Goal: Task Accomplishment & Management: Use online tool/utility

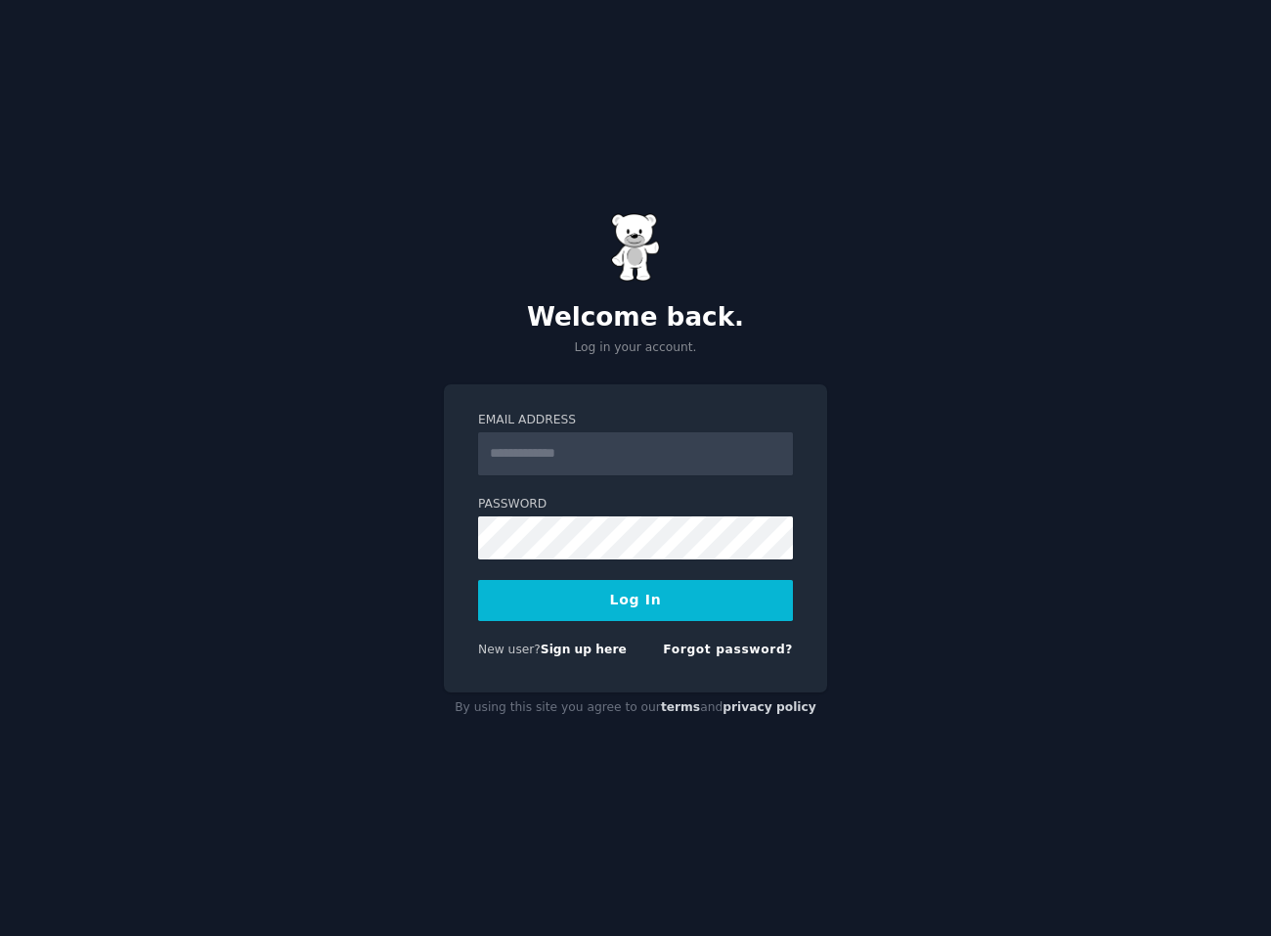
type input "**********"
click at [629, 598] on button "Log In" at bounding box center [635, 600] width 315 height 41
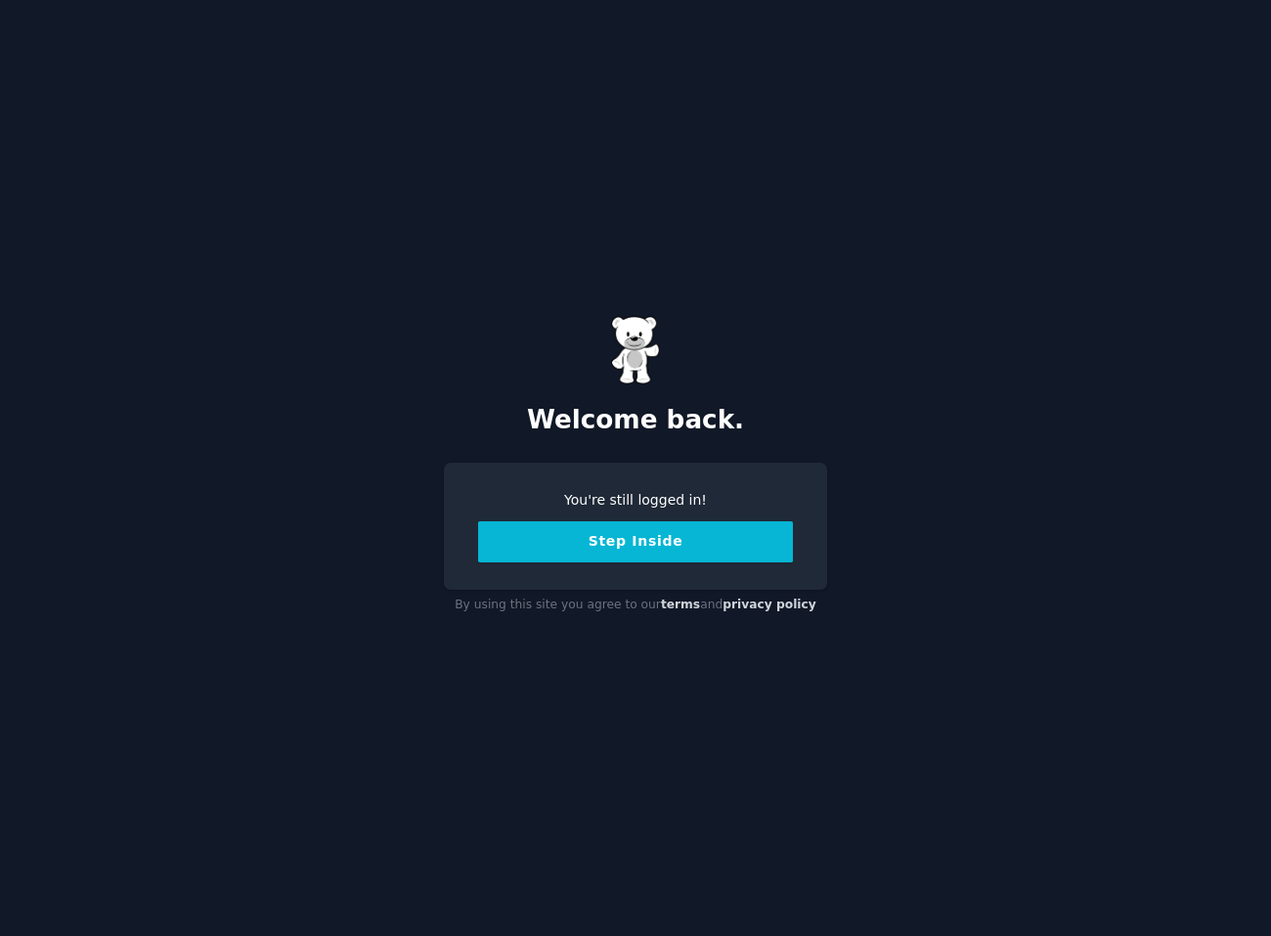
click at [629, 540] on button "Step Inside" at bounding box center [635, 541] width 315 height 41
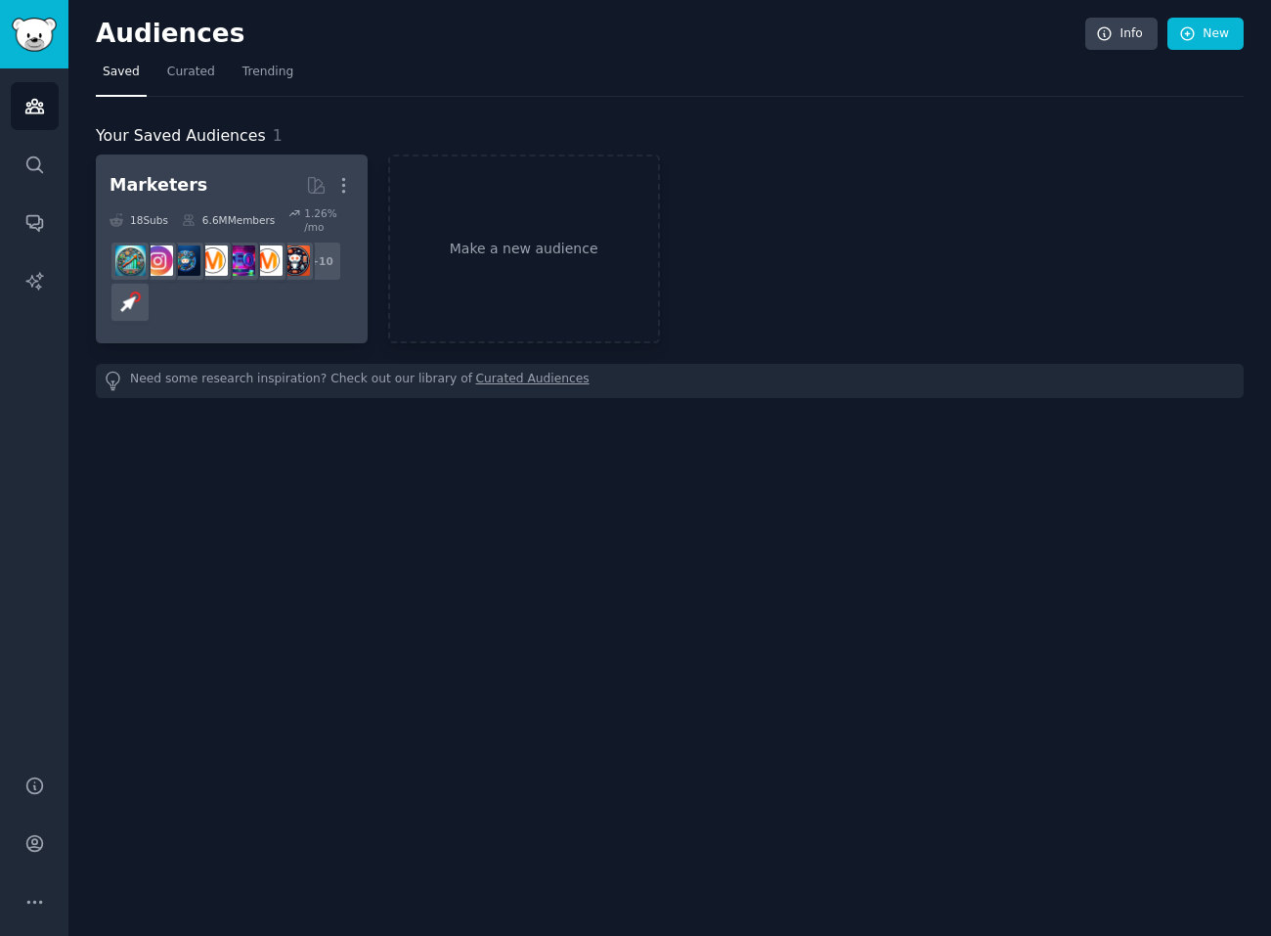
click at [221, 180] on h2 "Marketers More" at bounding box center [232, 185] width 244 height 34
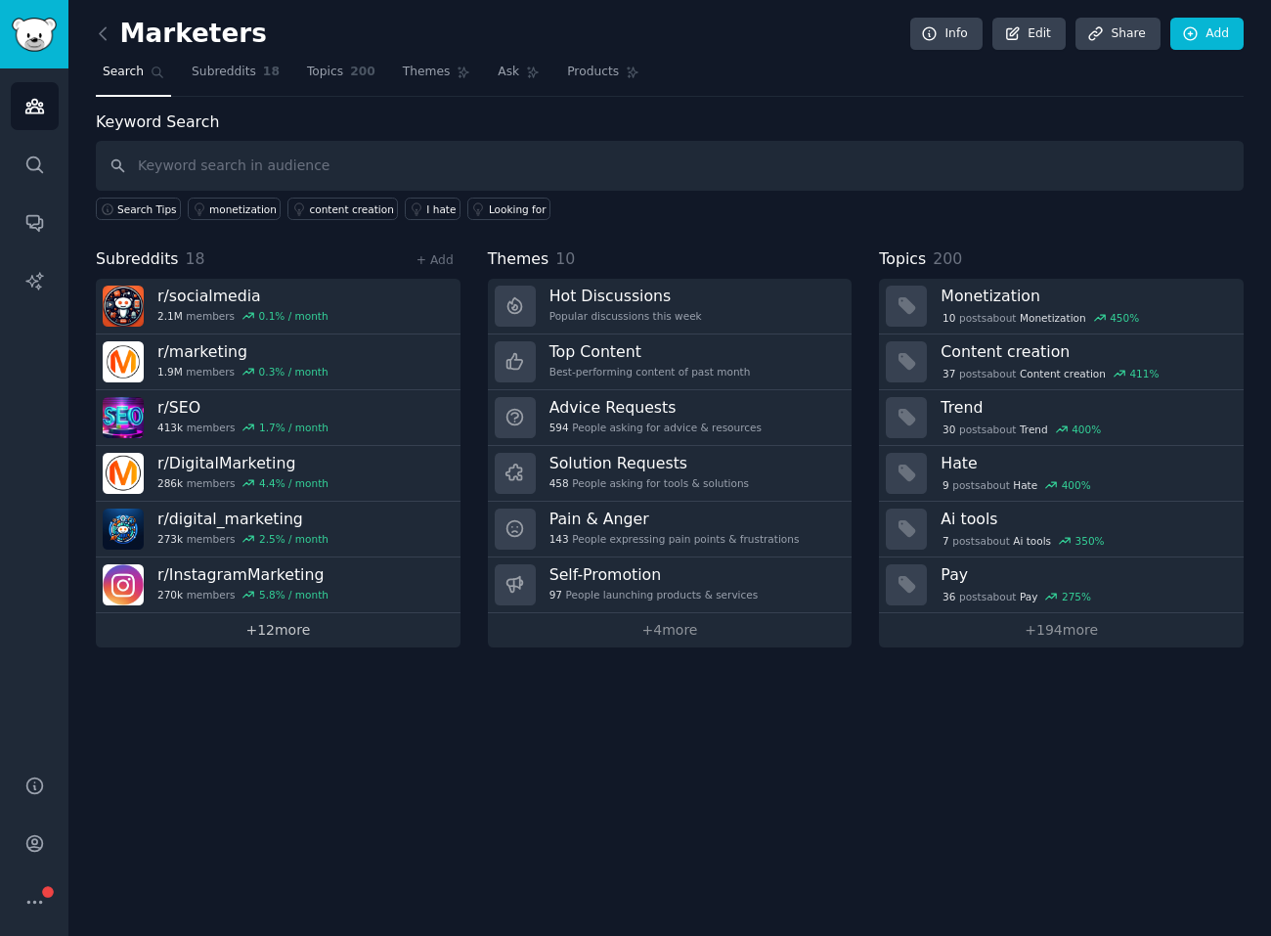
click at [314, 621] on link "+ 12 more" at bounding box center [278, 630] width 365 height 34
click at [218, 626] on link "+ 12 more" at bounding box center [278, 630] width 365 height 34
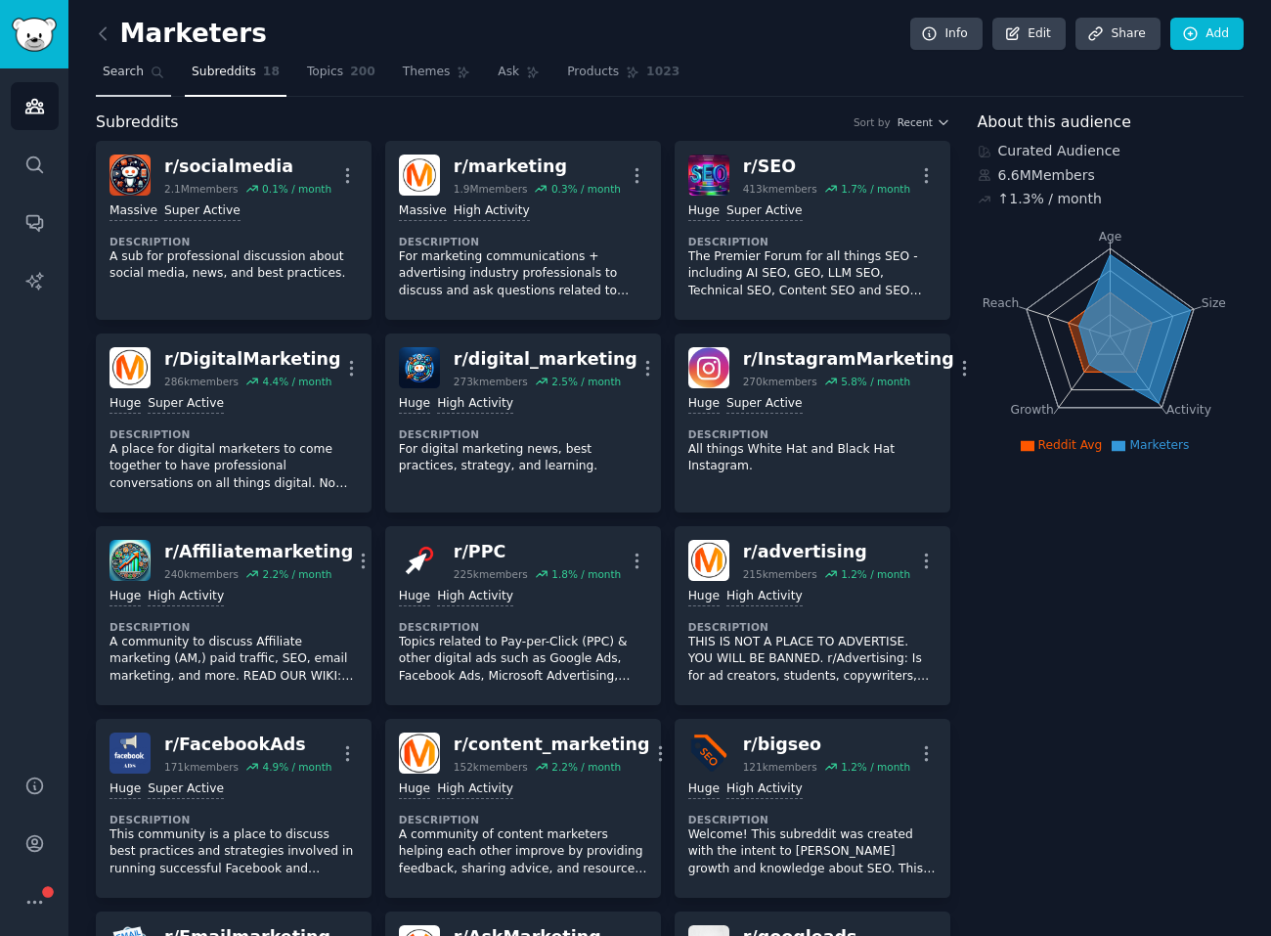
click at [122, 71] on span "Search" at bounding box center [123, 73] width 41 height 18
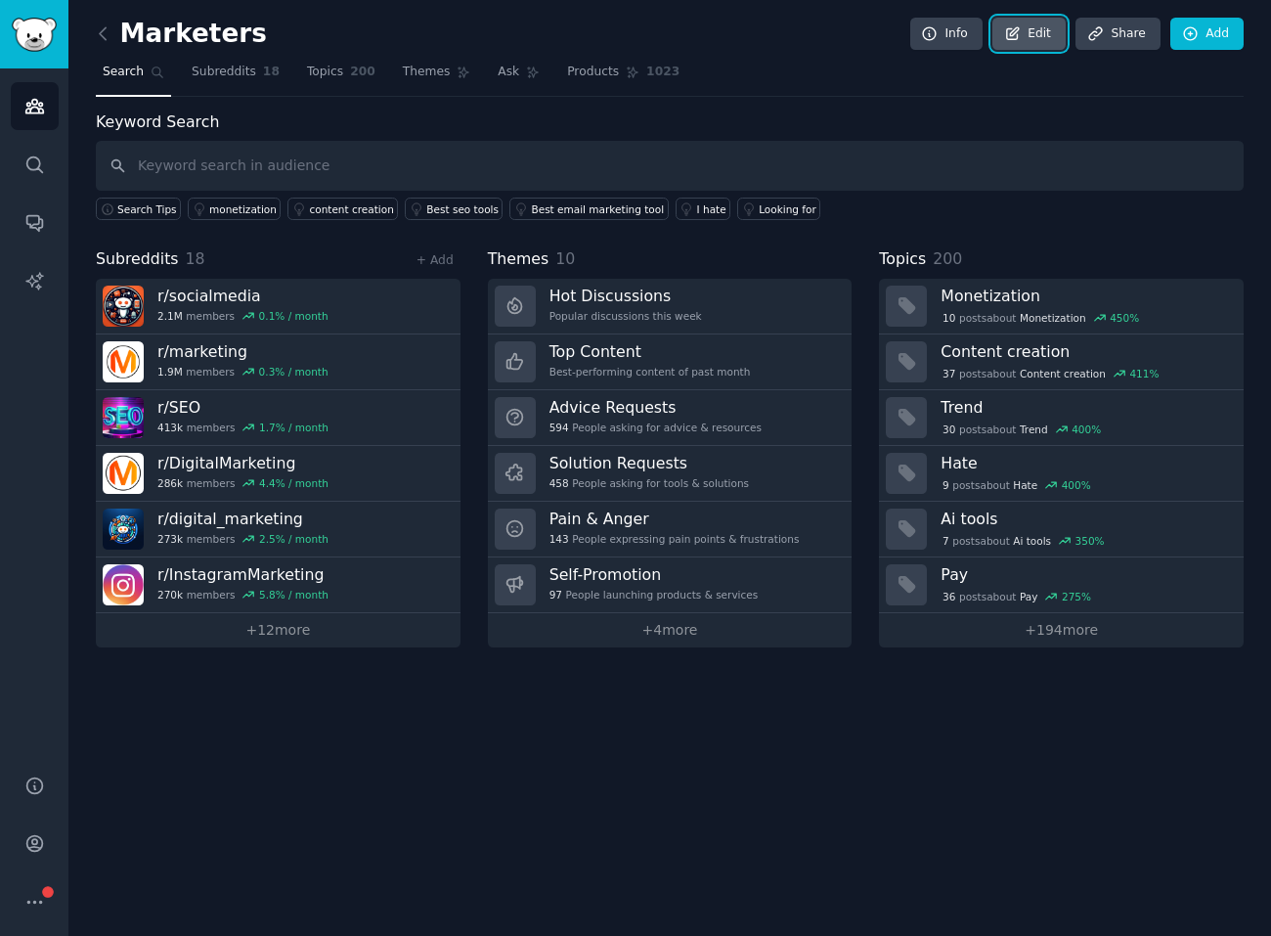
click at [1037, 28] on link "Edit" at bounding box center [1028, 34] width 73 height 33
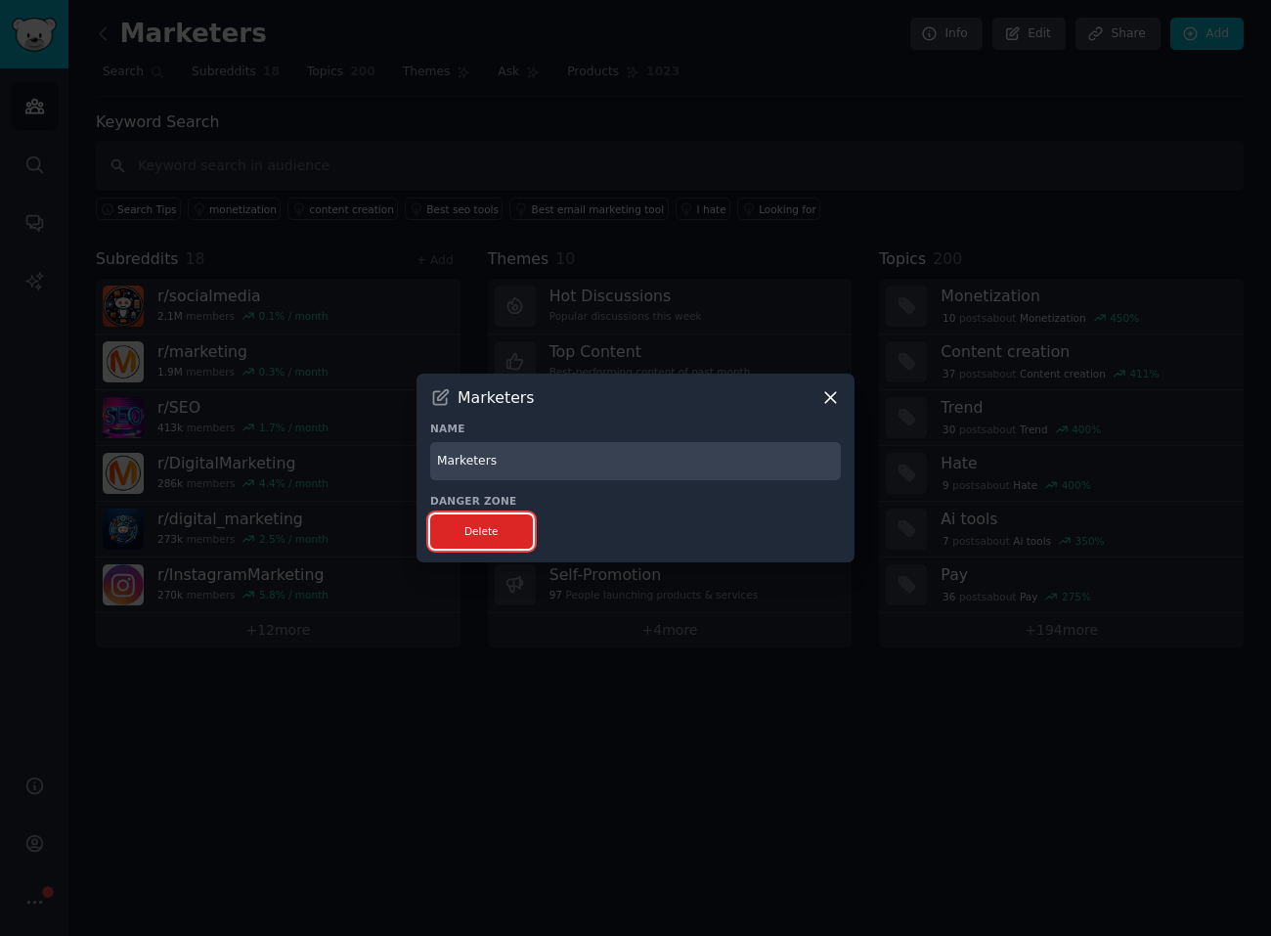
click at [482, 527] on button "Delete" at bounding box center [481, 531] width 103 height 34
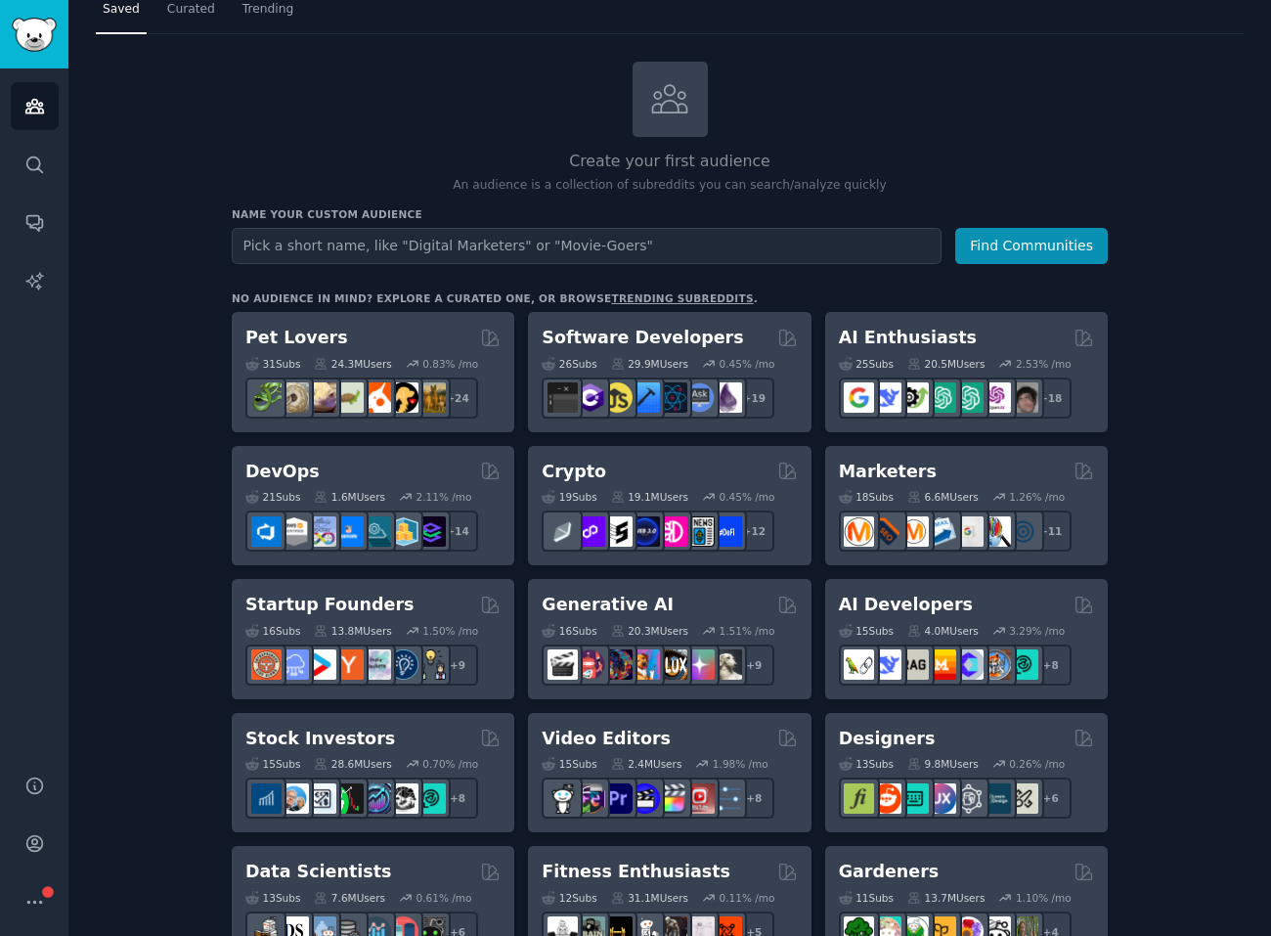
scroll to position [49, 0]
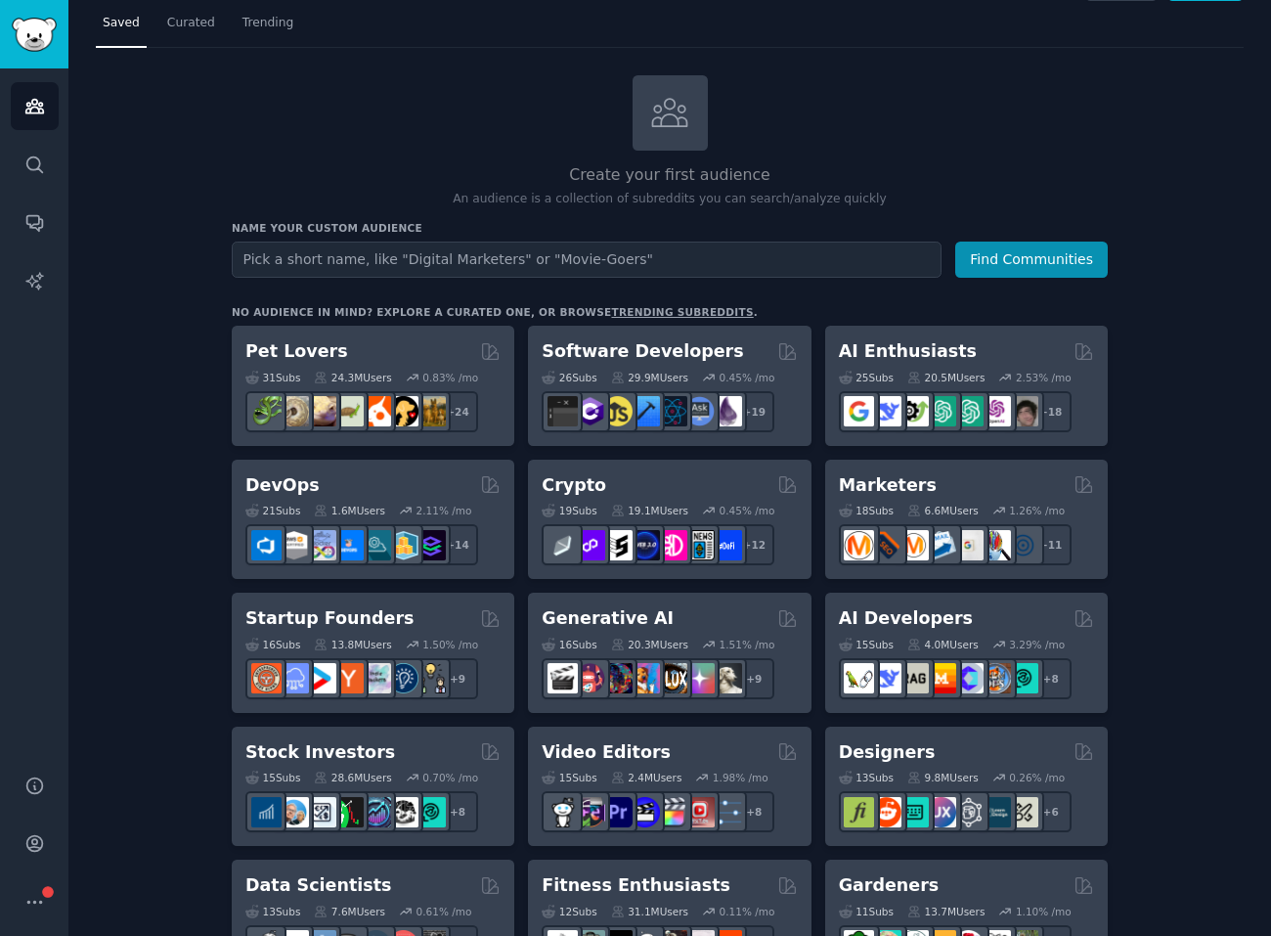
click at [470, 129] on div "Create your first audience An audience is a collection of subreddits you can se…" at bounding box center [670, 141] width 876 height 133
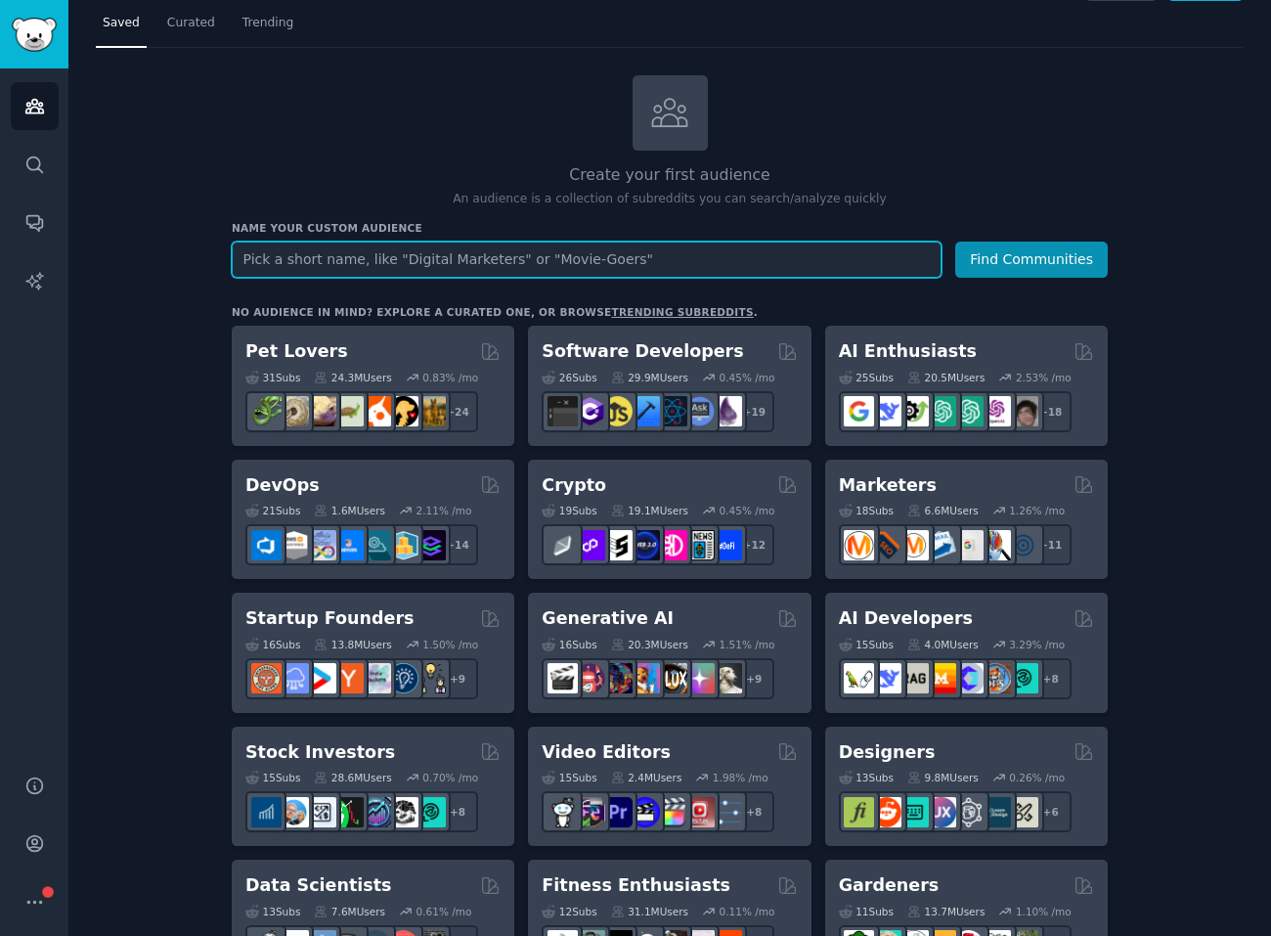
click at [365, 266] on input "text" at bounding box center [587, 259] width 710 height 36
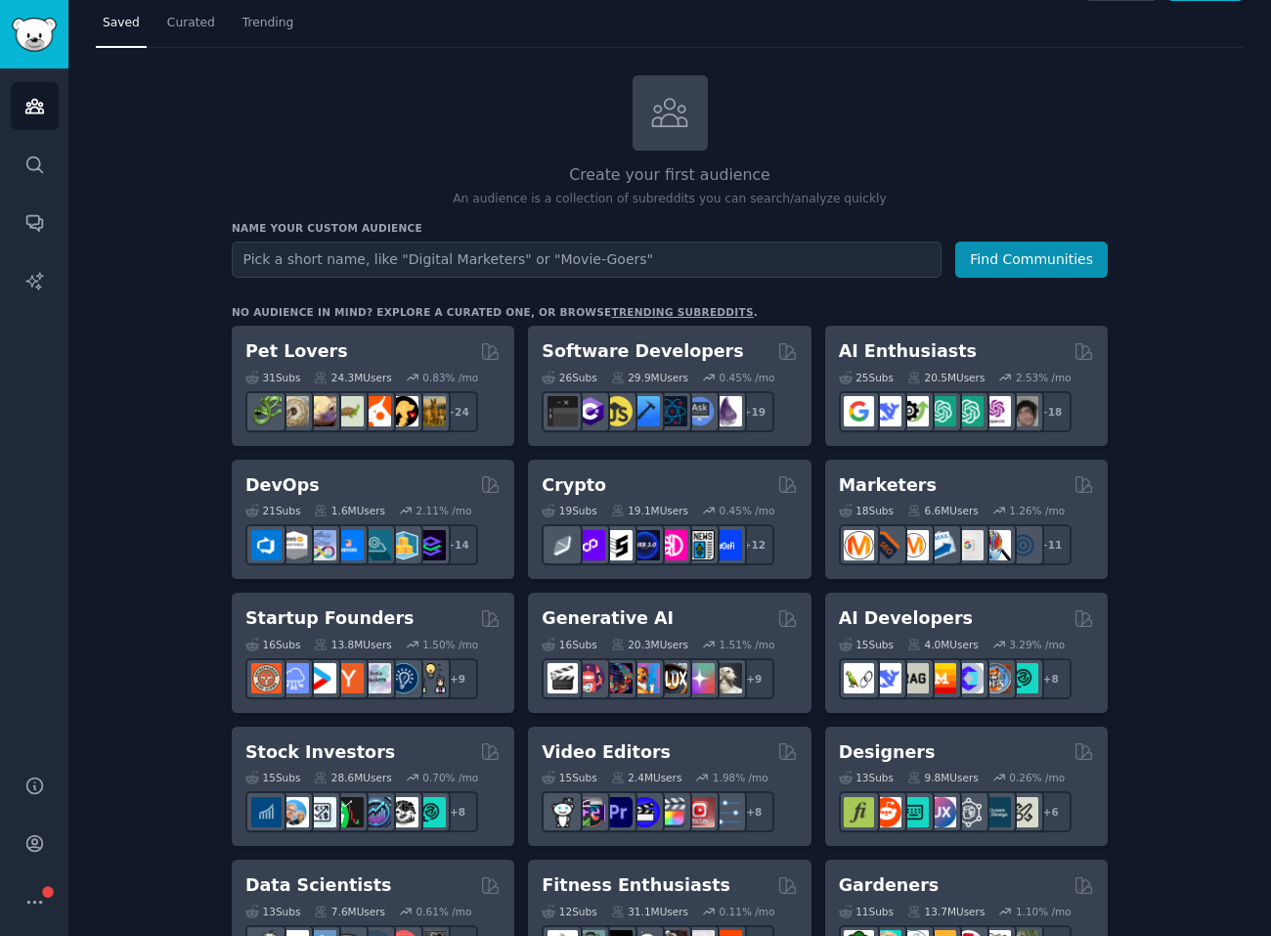
click at [388, 196] on p "An audience is a collection of subreddits you can search/analyze quickly" at bounding box center [670, 200] width 876 height 18
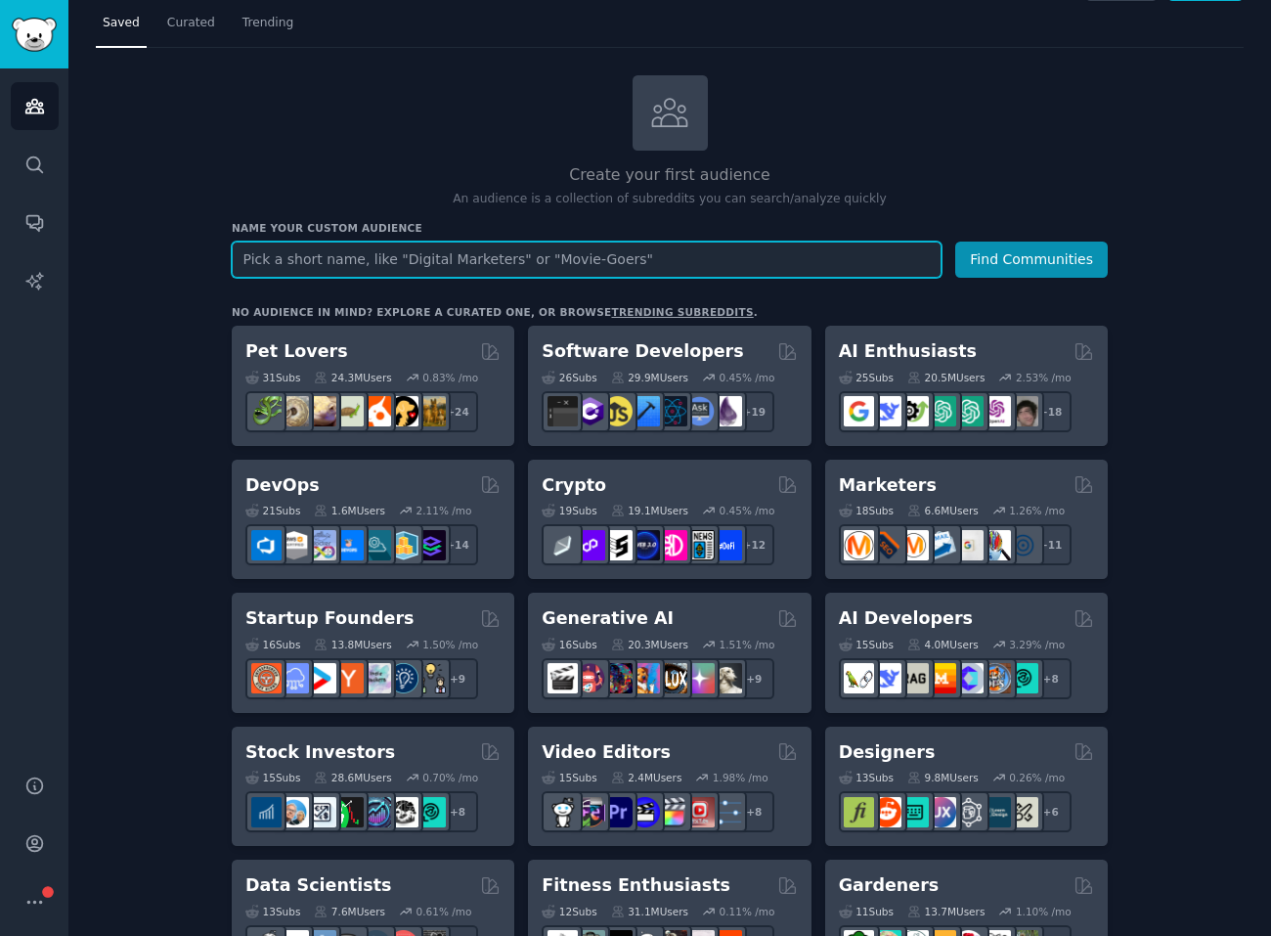
click at [452, 255] on input "text" at bounding box center [587, 259] width 710 height 36
type input "test1"
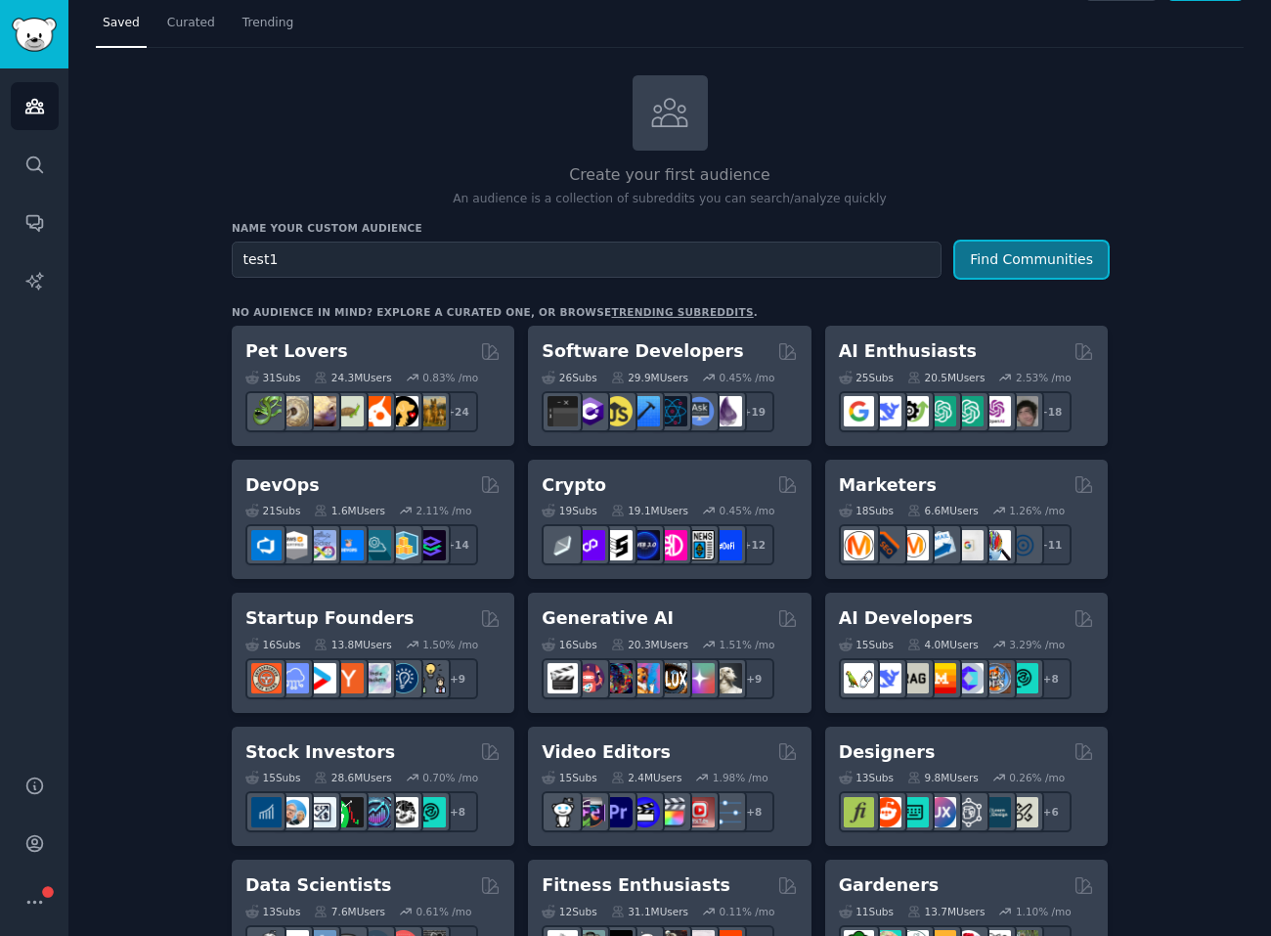
click at [1023, 266] on button "Find Communities" at bounding box center [1031, 259] width 153 height 36
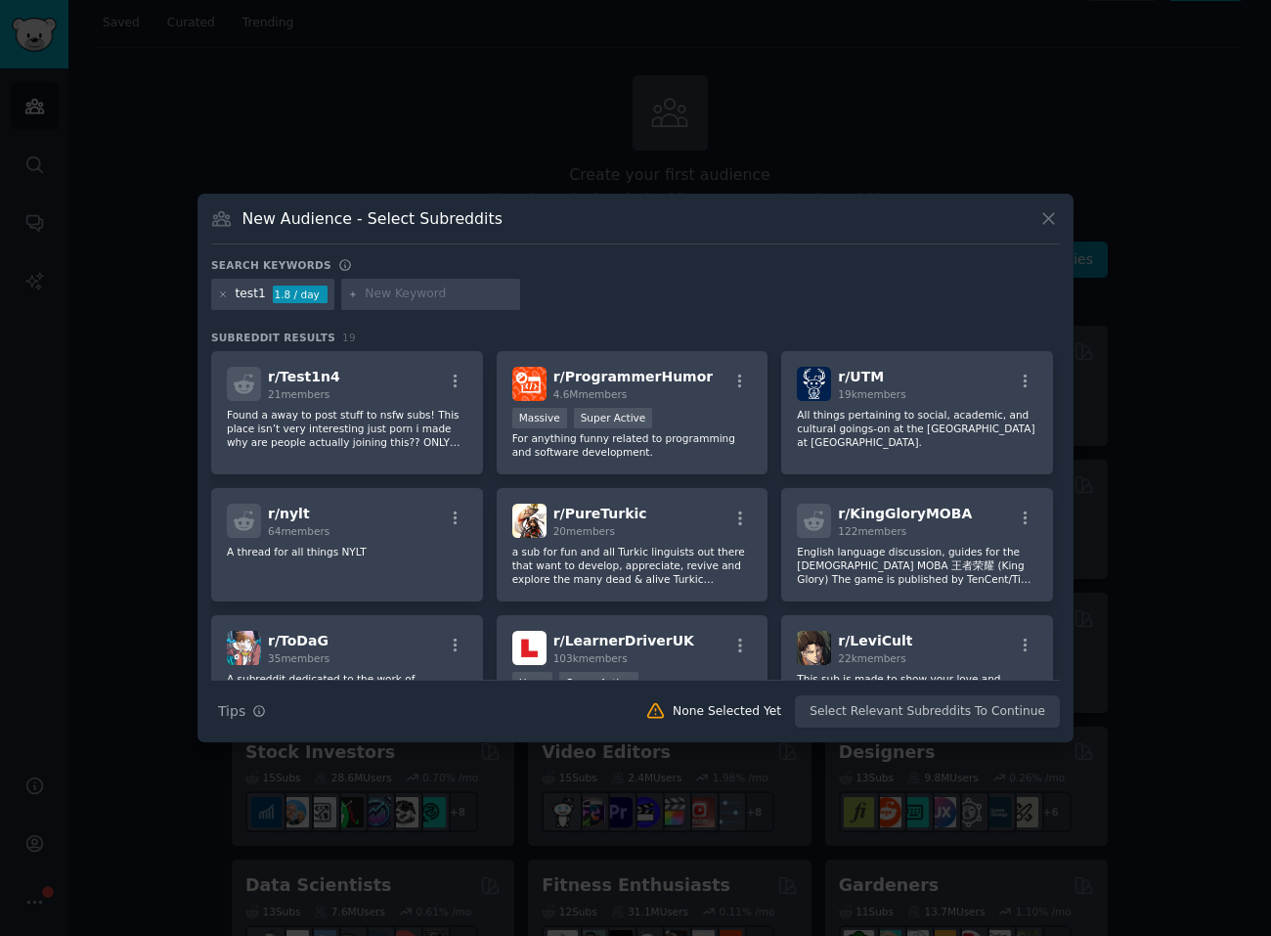
click at [467, 292] on input "text" at bounding box center [439, 294] width 149 height 18
click at [224, 290] on icon at bounding box center [223, 294] width 11 height 11
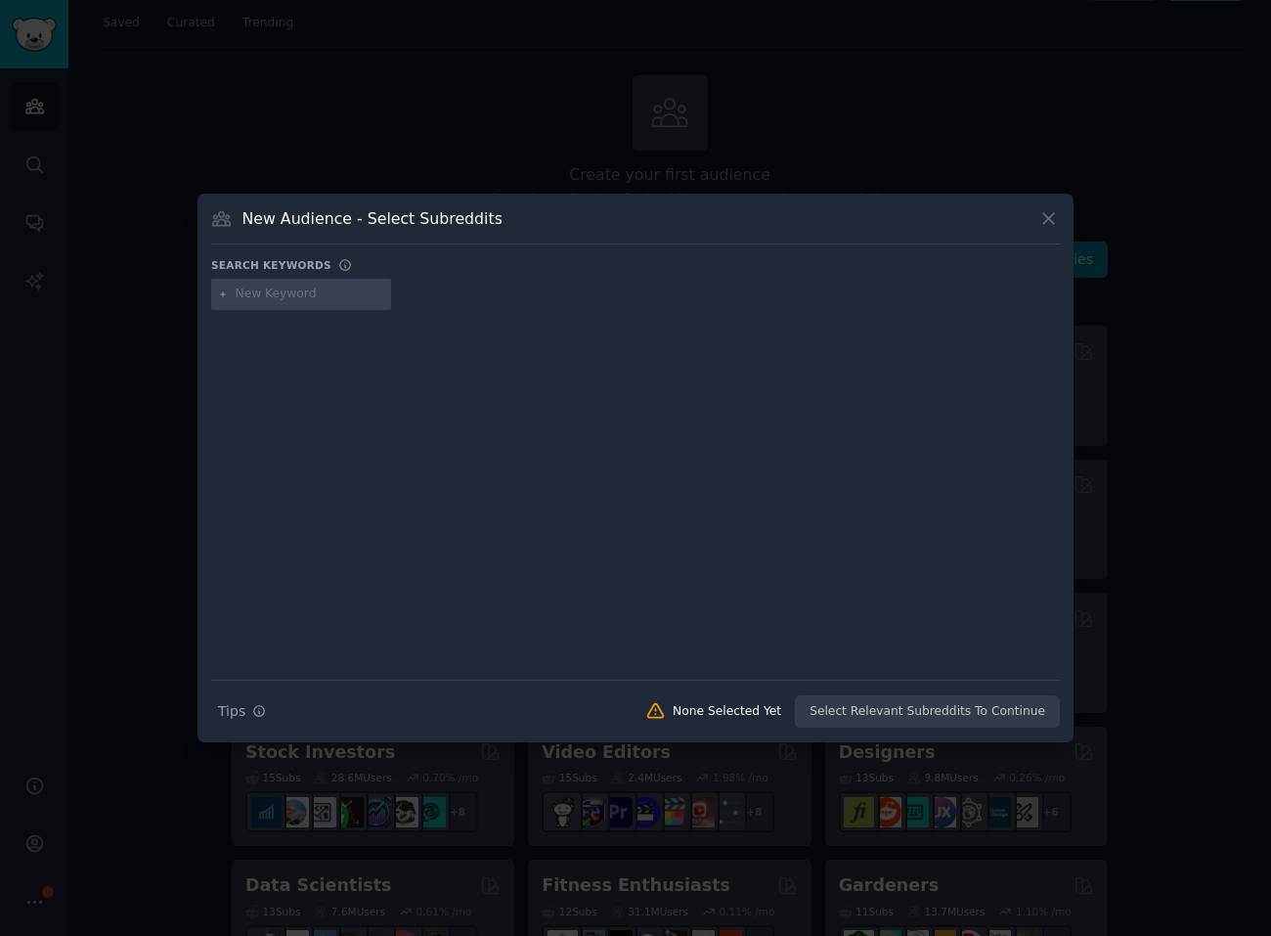
click at [297, 293] on input "text" at bounding box center [310, 294] width 149 height 18
type input "data"
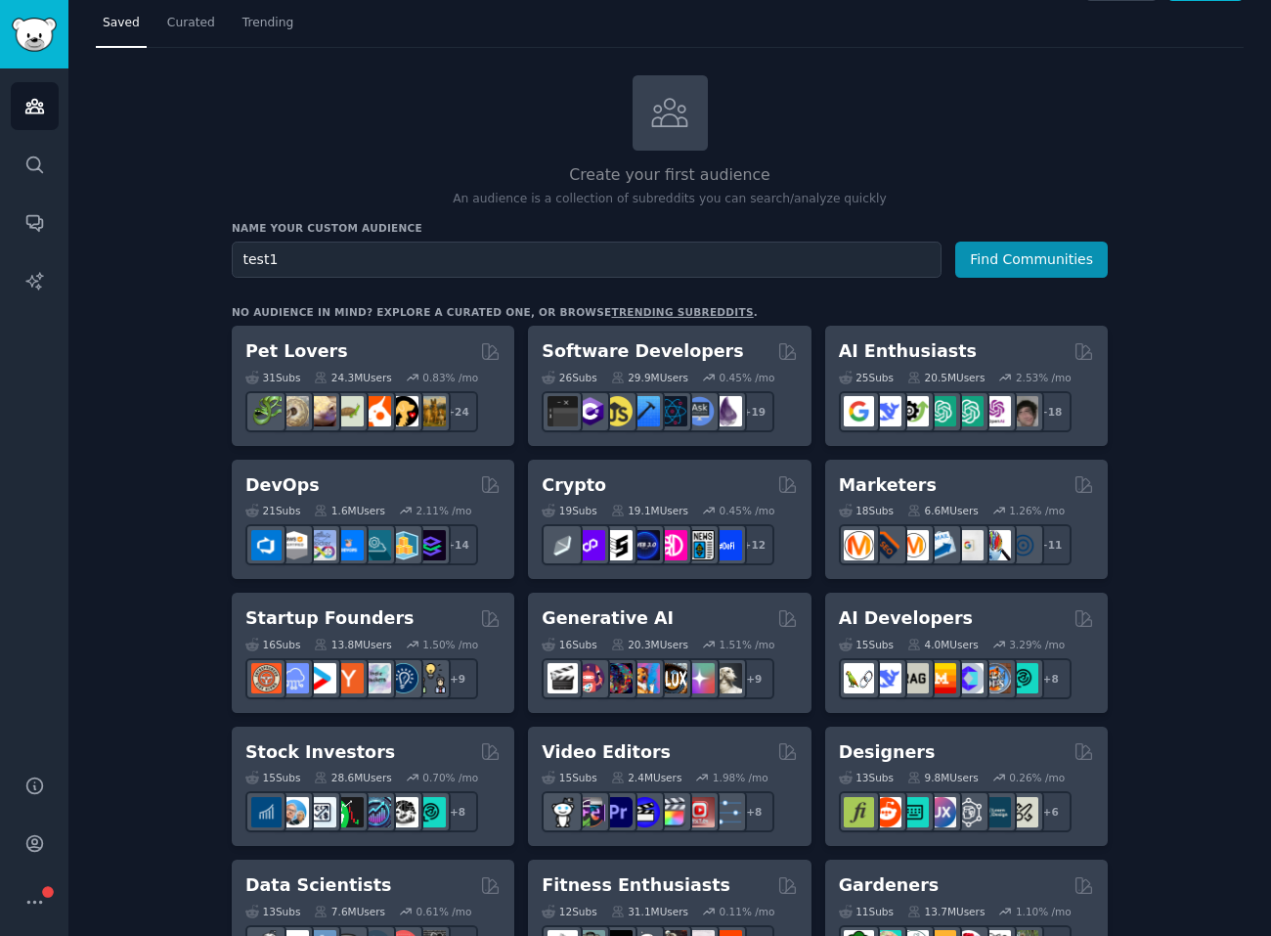
click at [632, 239] on div "Name your custom audience Audience Name test1 Find Communities" at bounding box center [670, 249] width 876 height 57
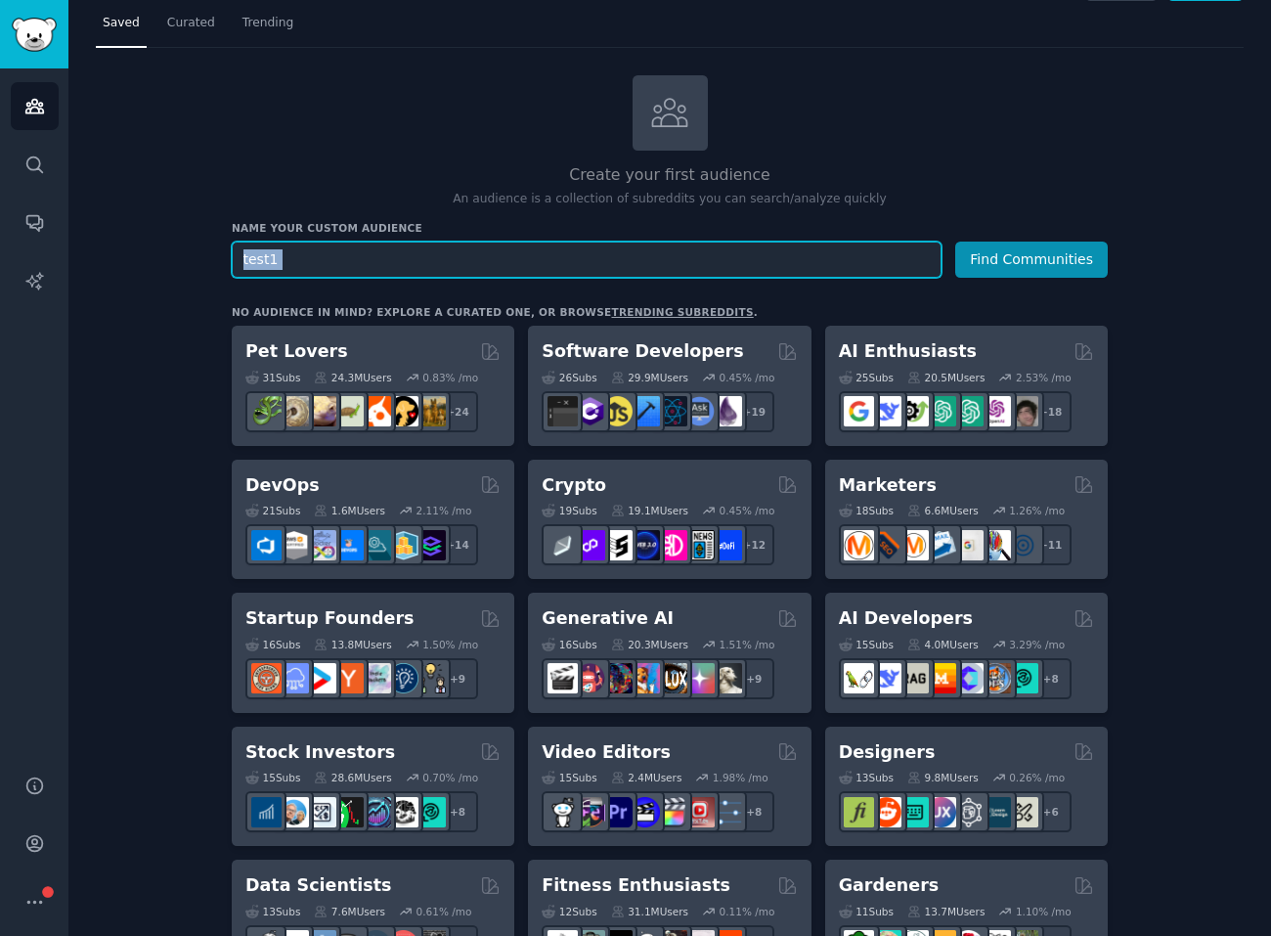
click at [586, 253] on input "test1" at bounding box center [587, 259] width 710 height 36
type input "data"
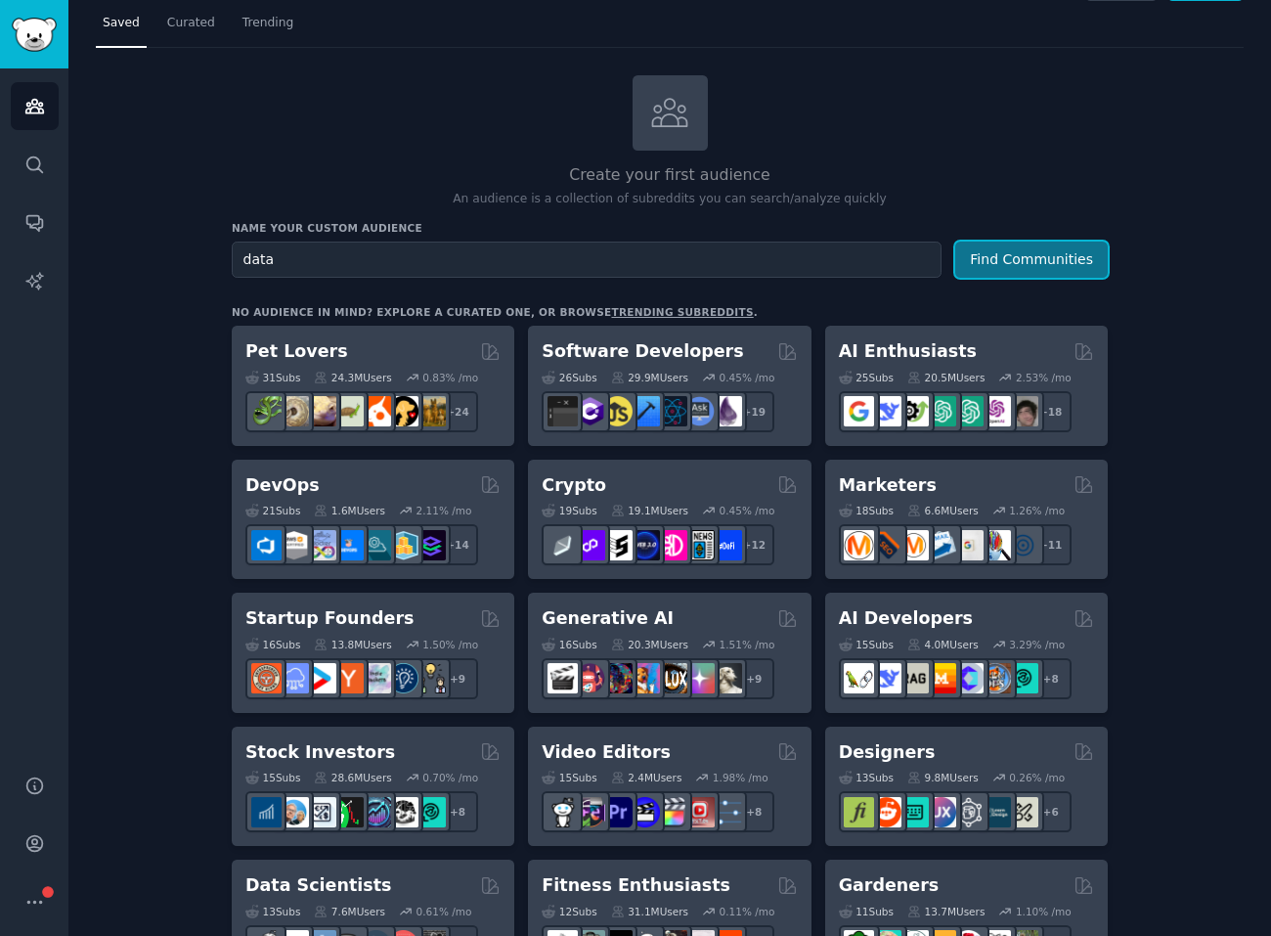
click at [1039, 263] on button "Find Communities" at bounding box center [1031, 259] width 153 height 36
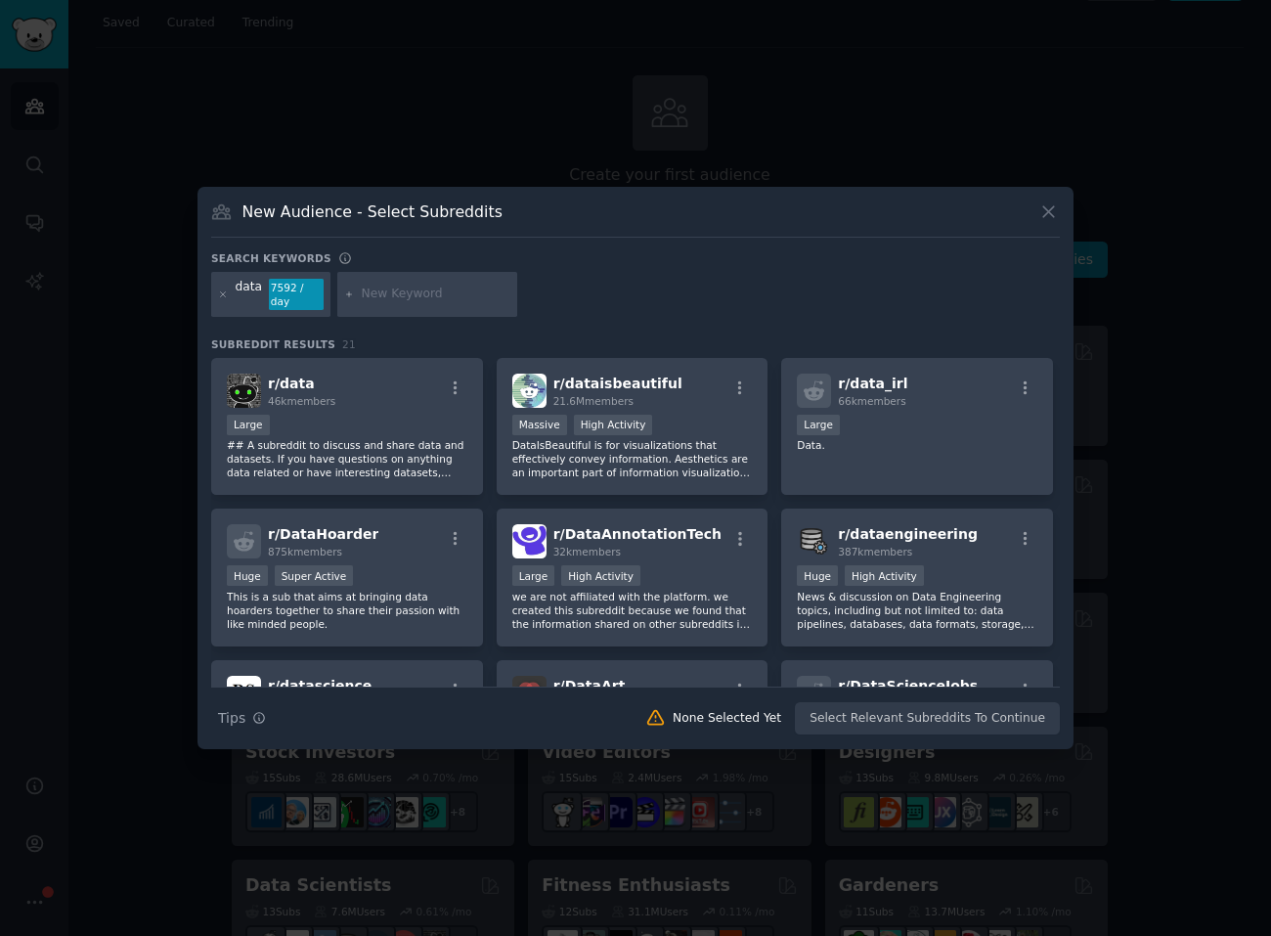
click at [384, 291] on input "text" at bounding box center [436, 294] width 149 height 18
paste input "analytics"
type input "analytics"
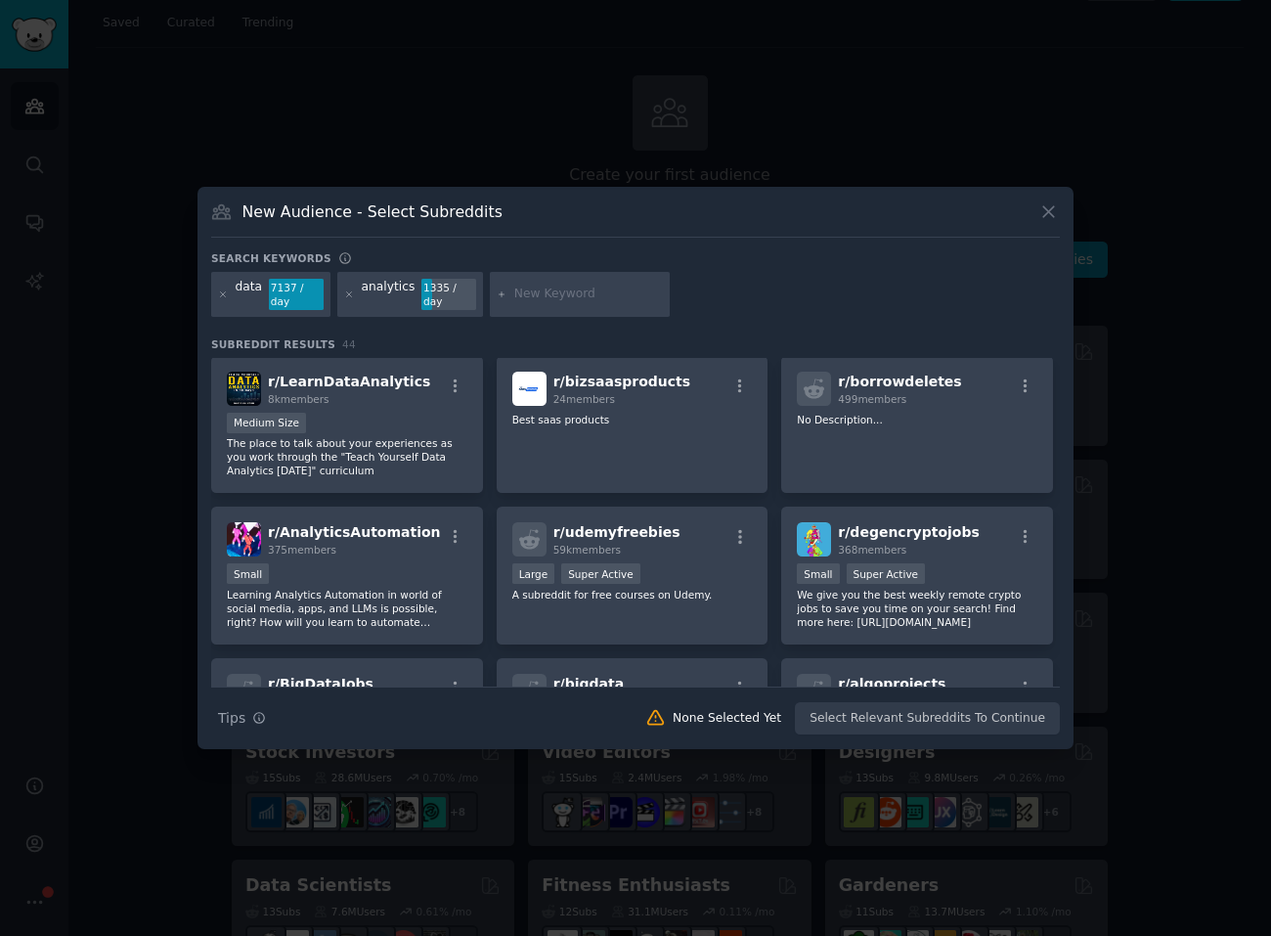
scroll to position [978, 0]
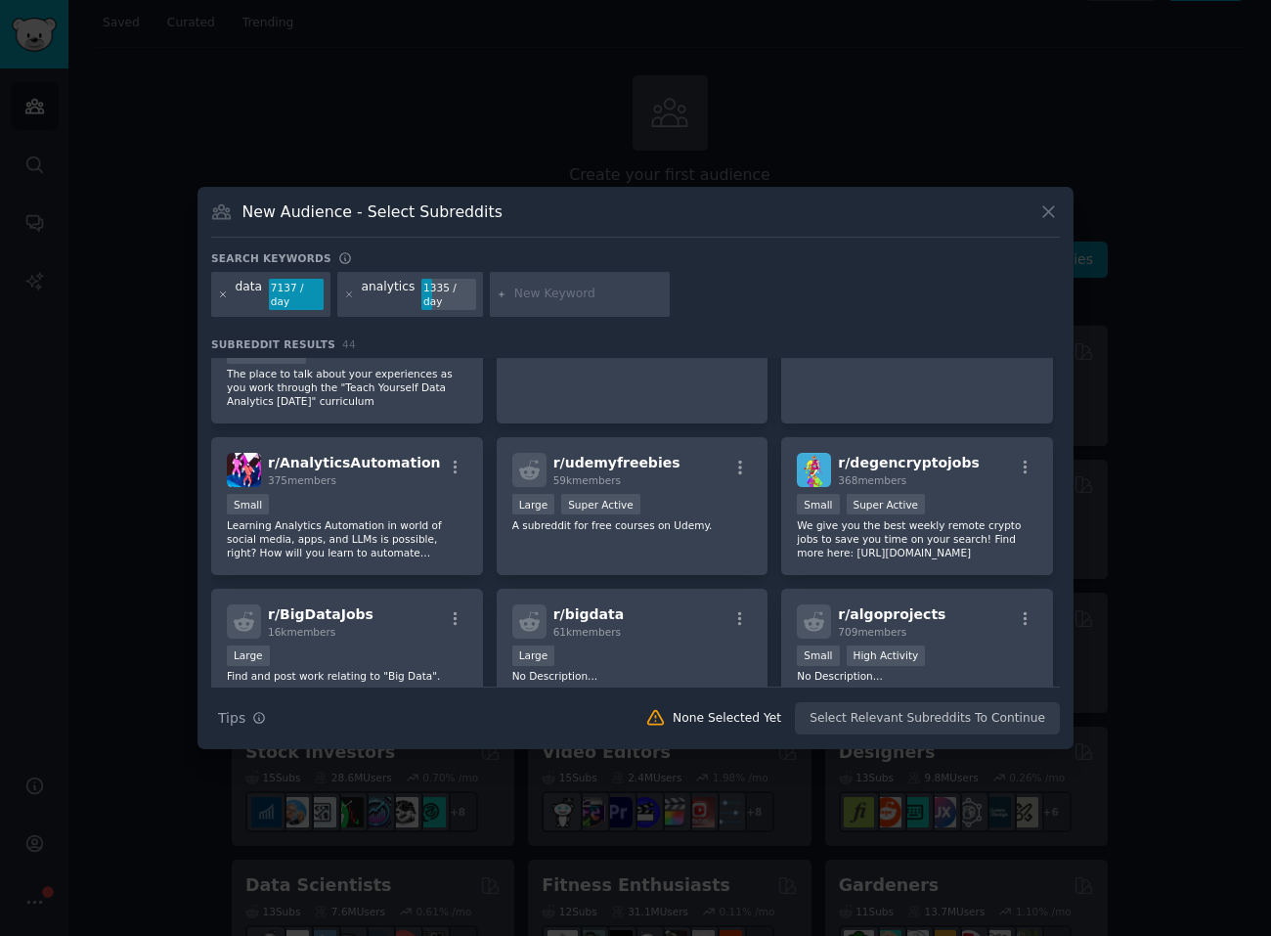
click at [224, 296] on icon at bounding box center [223, 294] width 11 height 11
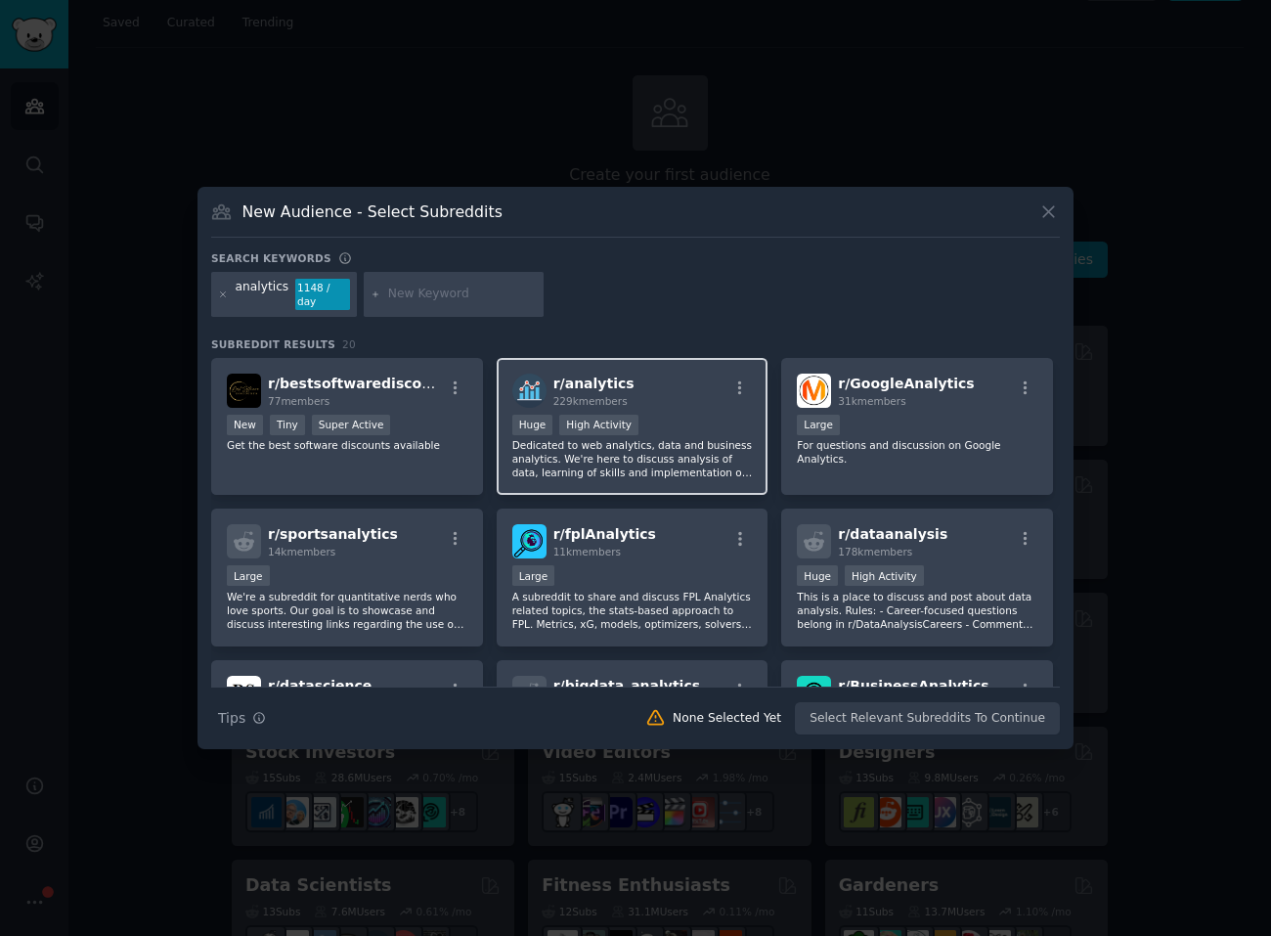
click at [580, 375] on span "r/ analytics" at bounding box center [593, 383] width 81 height 16
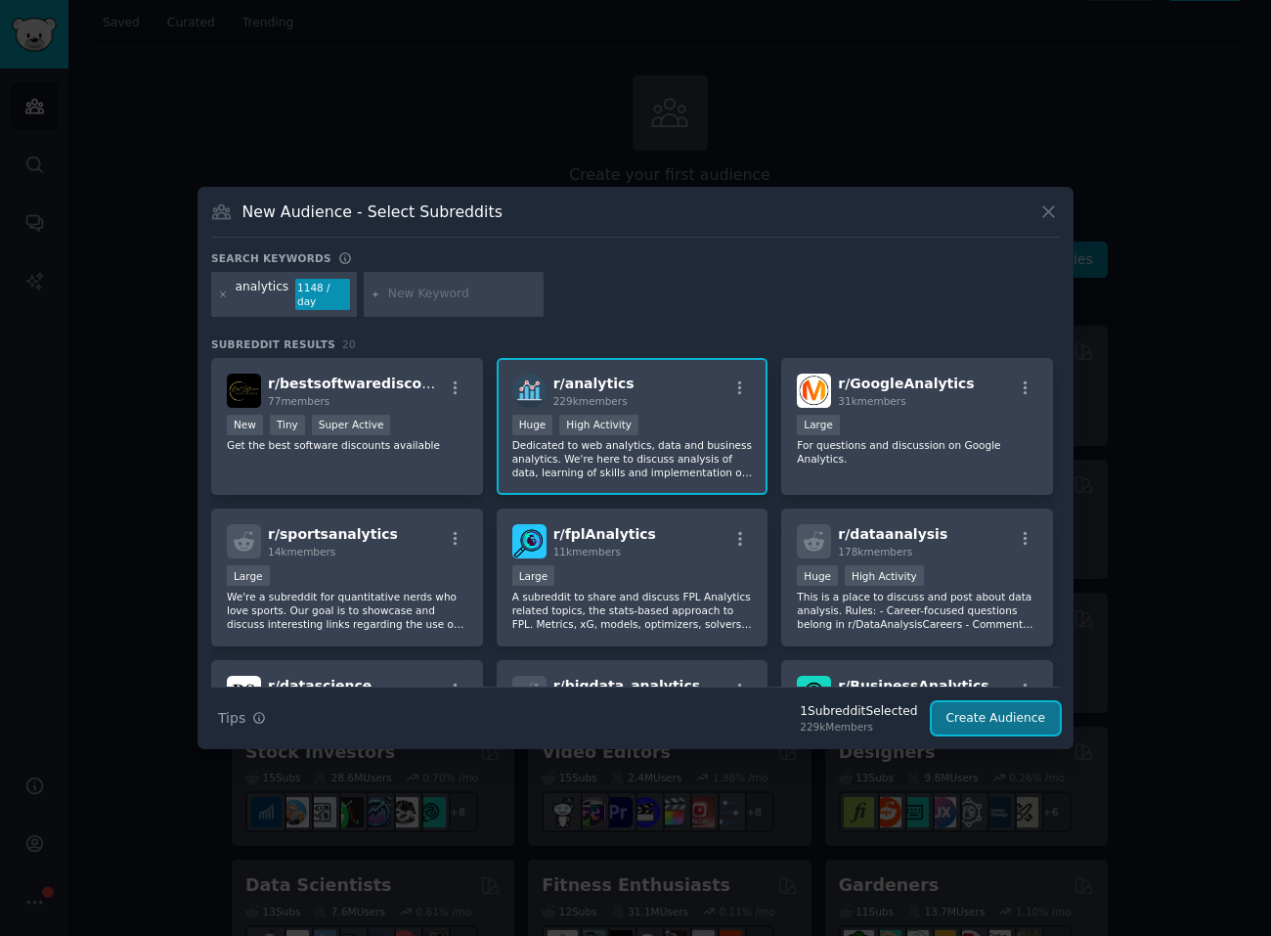
click at [1018, 714] on button "Create Audience" at bounding box center [996, 718] width 129 height 33
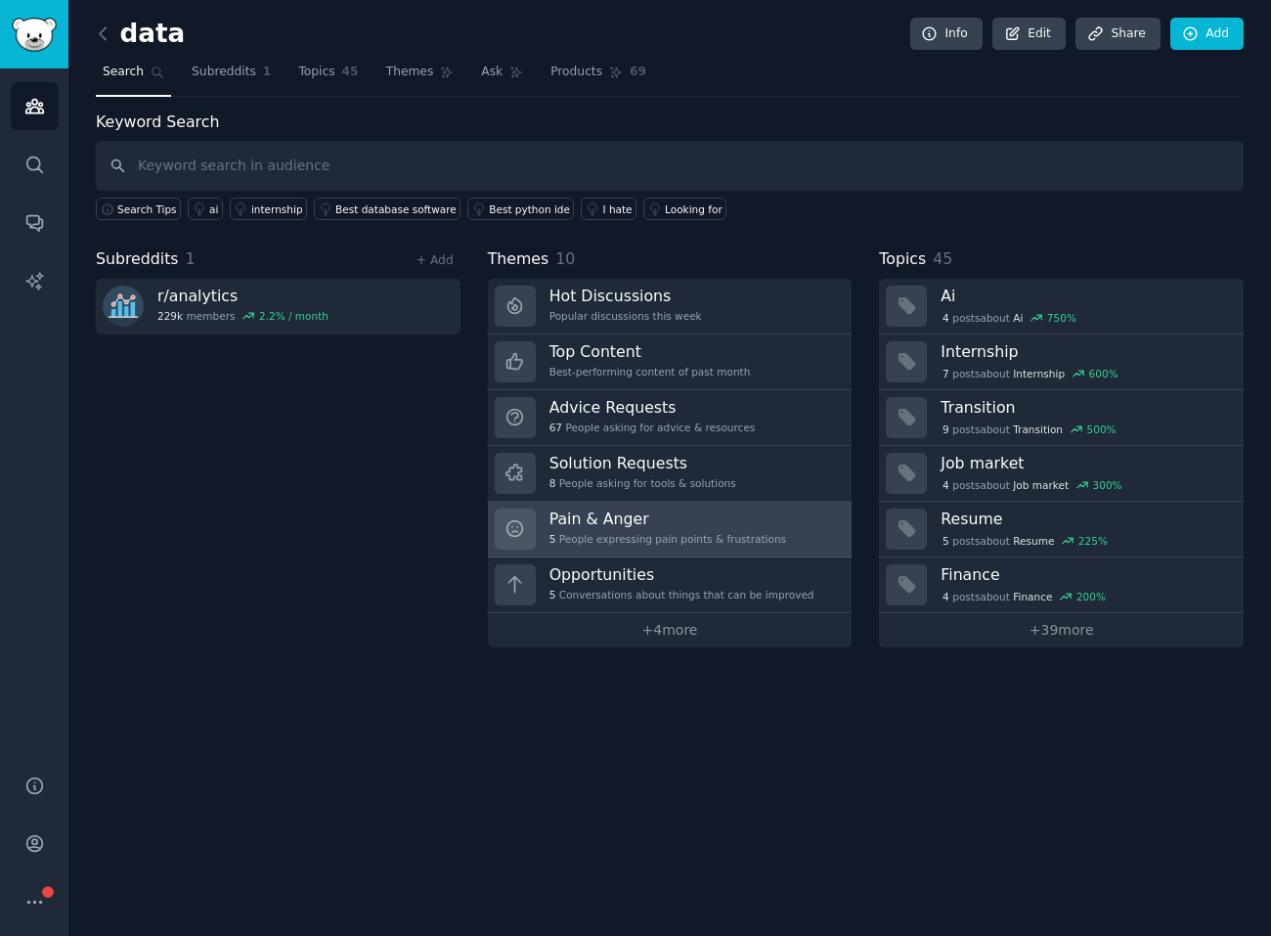
click at [580, 513] on h3 "Pain & Anger" at bounding box center [667, 518] width 237 height 21
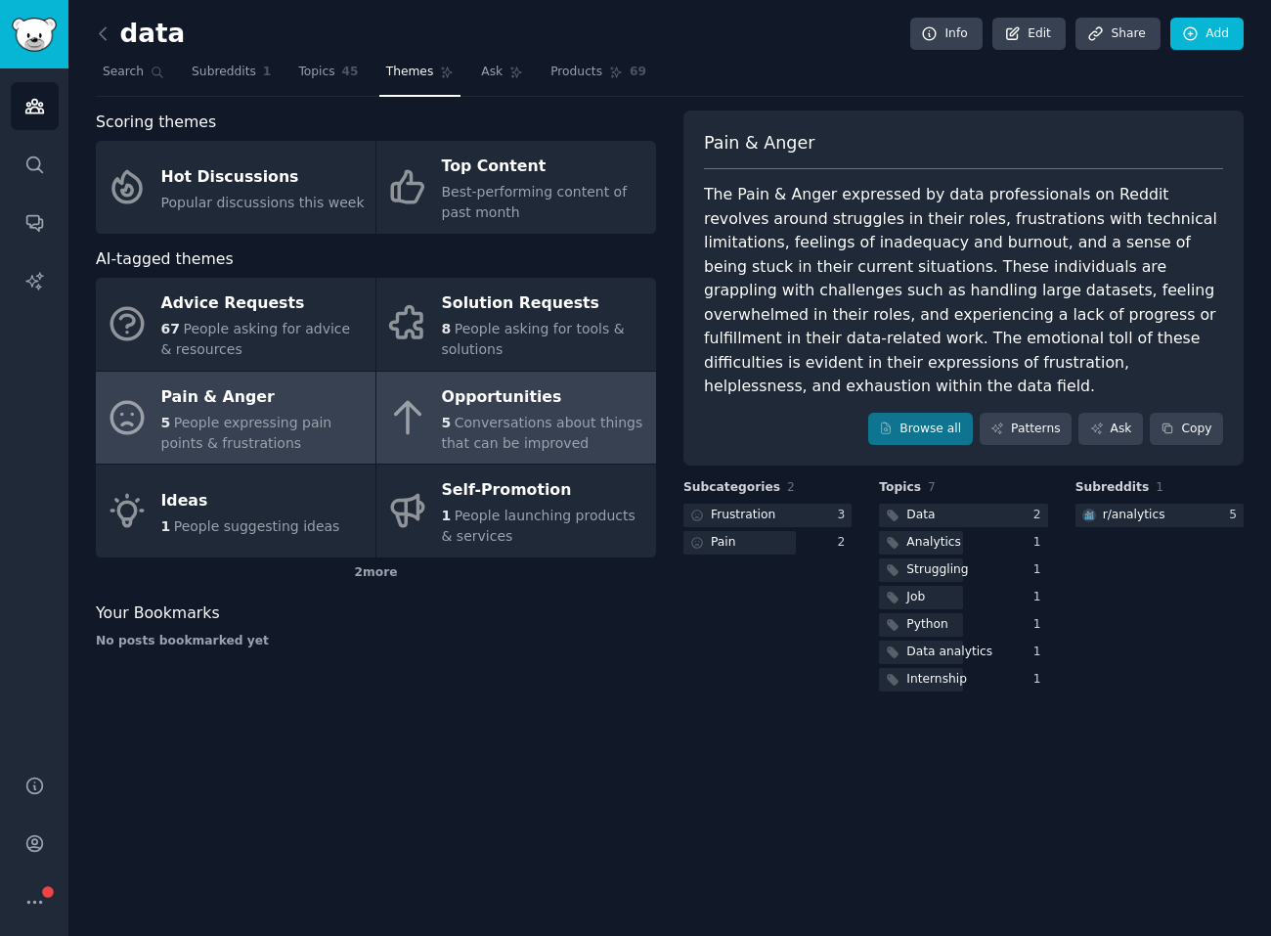
click at [503, 407] on div "Opportunities" at bounding box center [544, 396] width 204 height 31
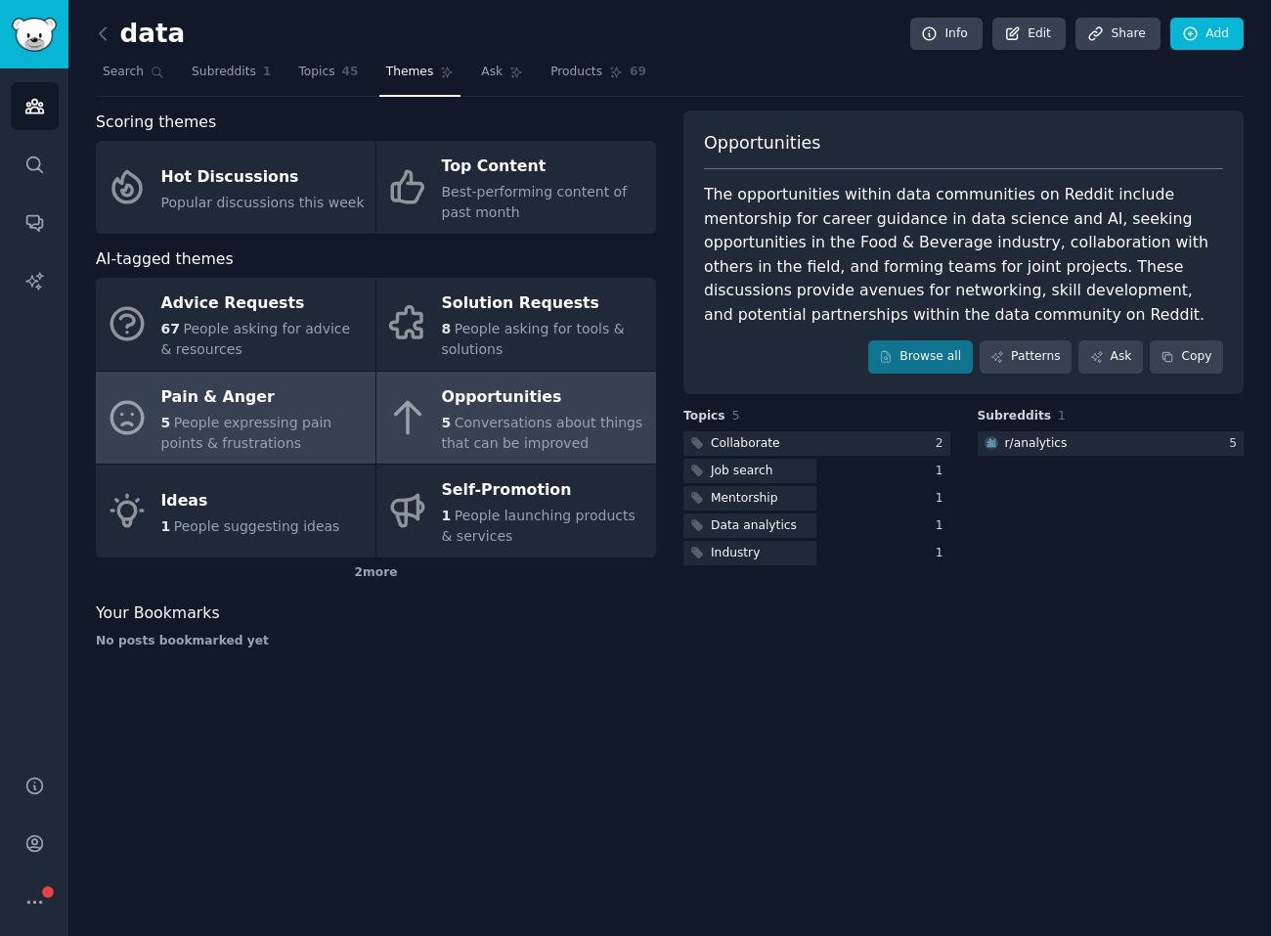
click at [239, 415] on span "People expressing pain points & frustrations" at bounding box center [246, 433] width 171 height 36
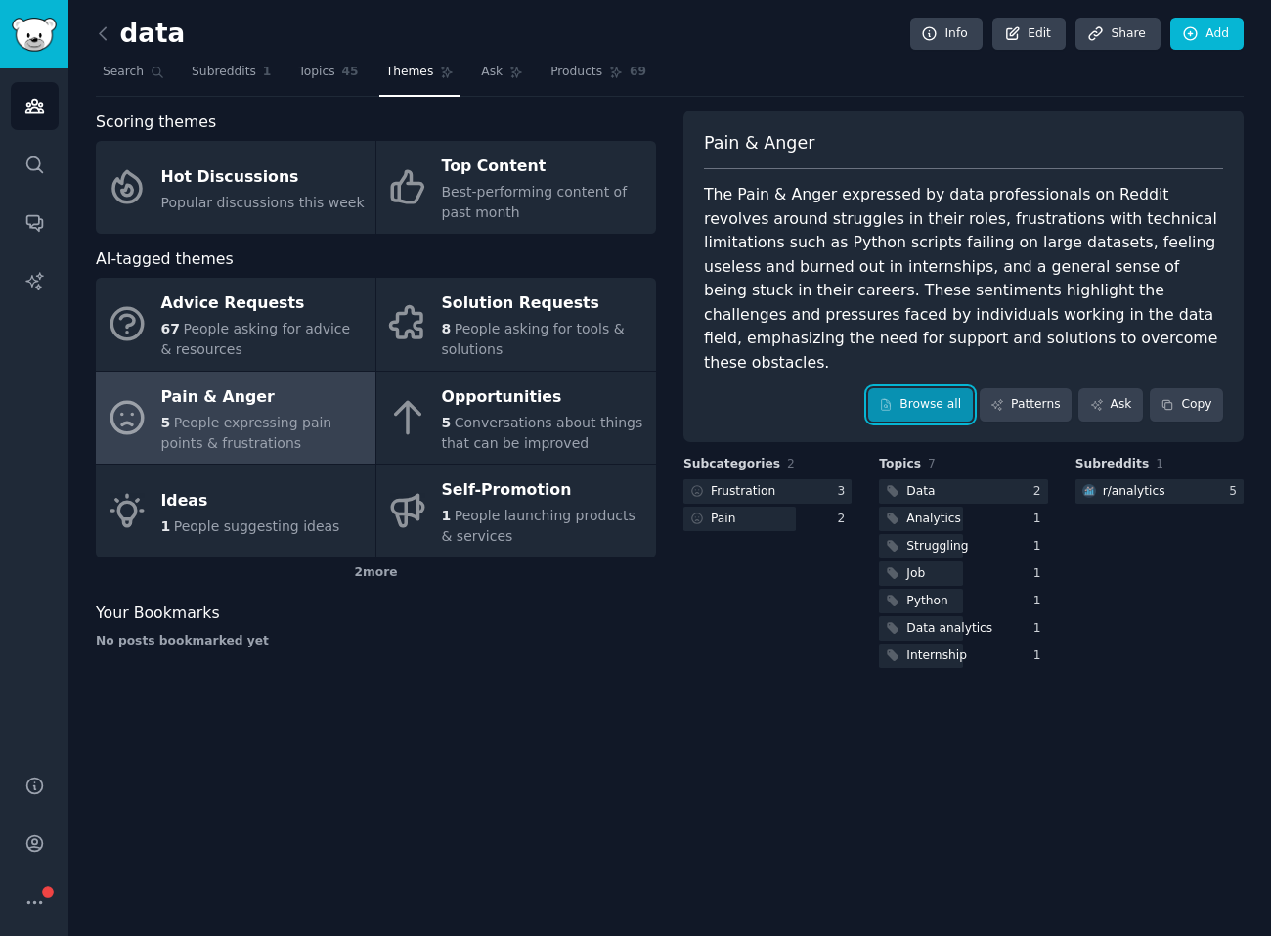
click at [917, 388] on link "Browse all" at bounding box center [920, 404] width 105 height 33
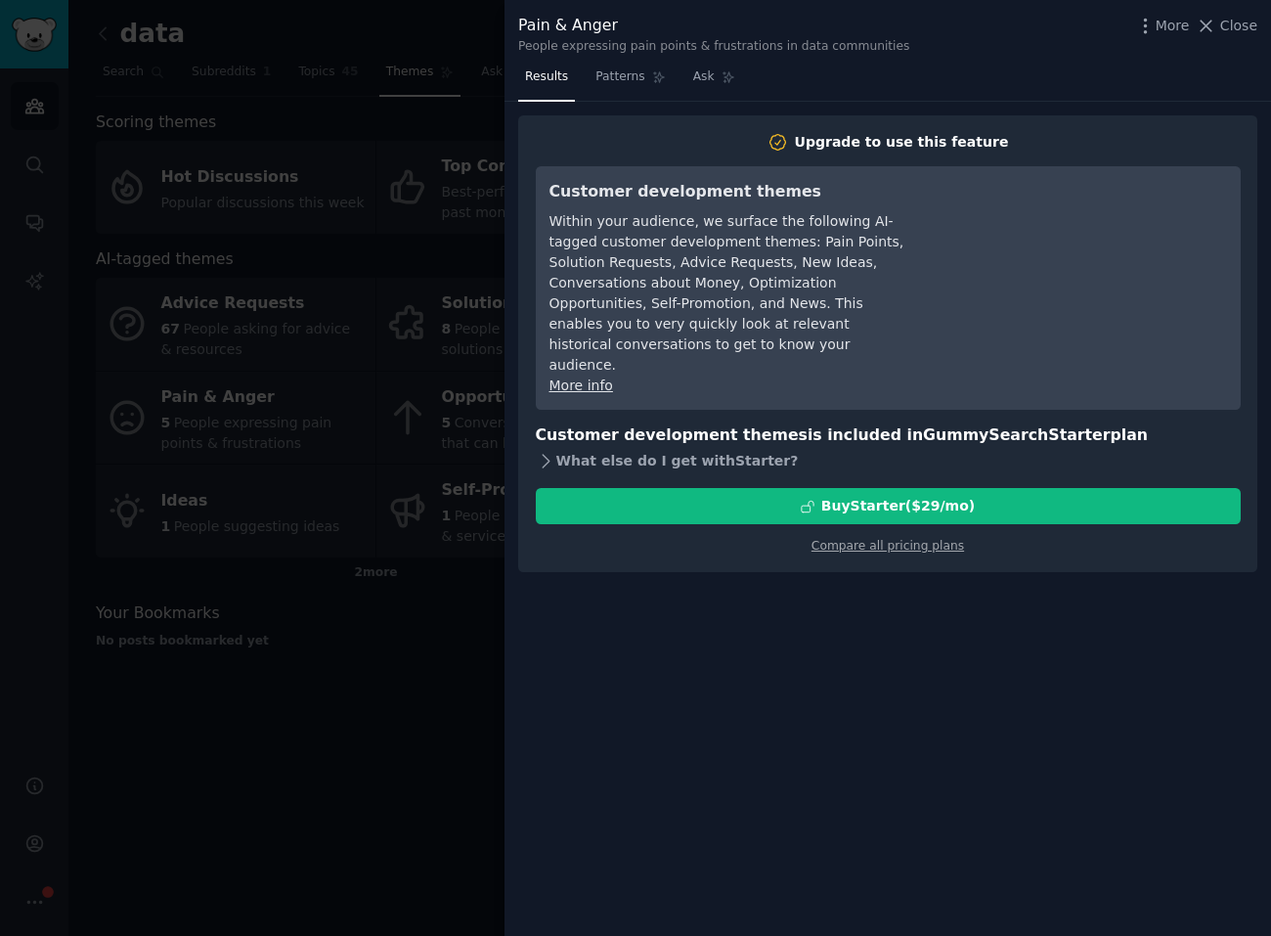
click at [548, 451] on icon at bounding box center [546, 461] width 21 height 21
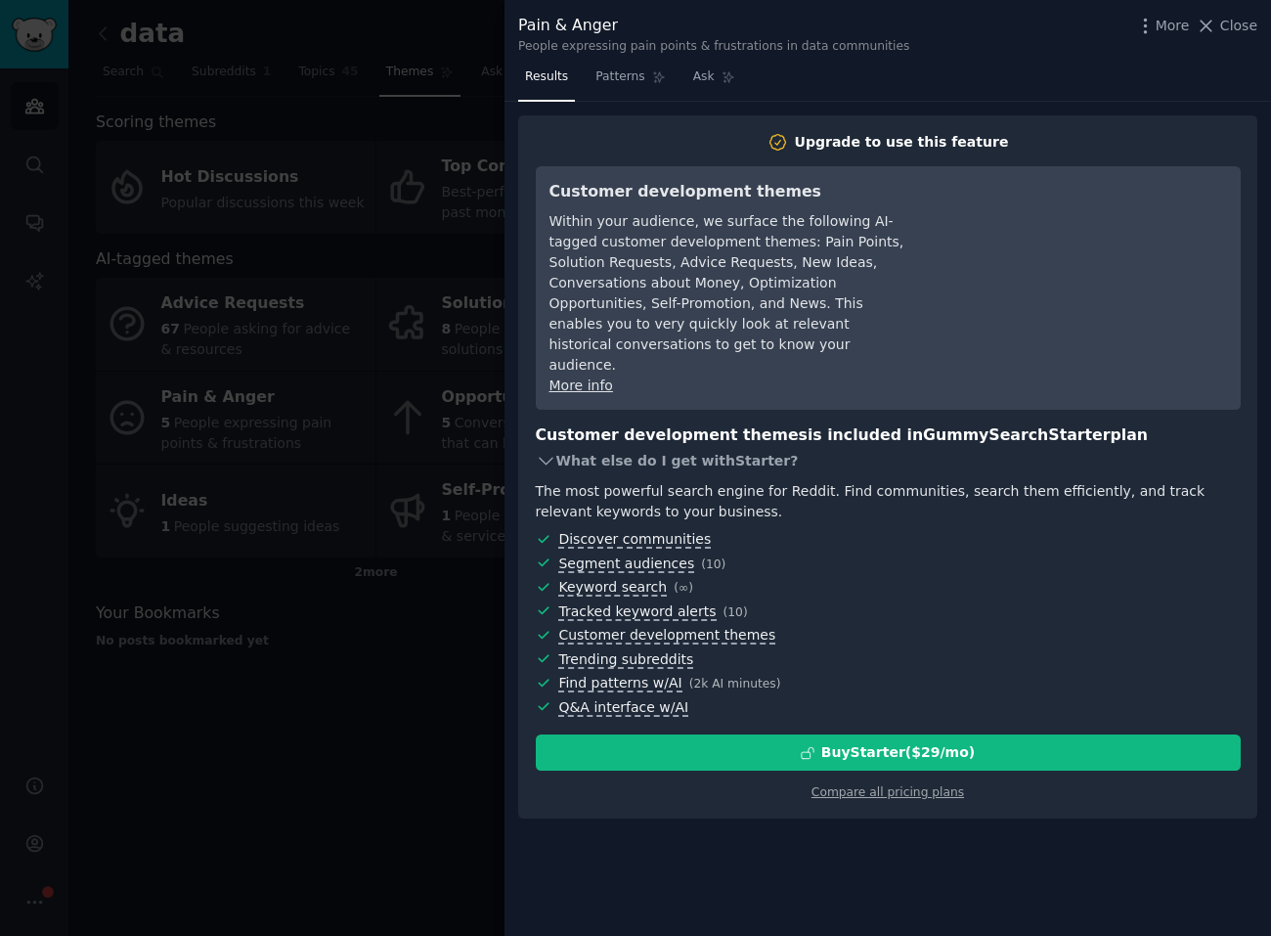
click at [547, 451] on icon at bounding box center [546, 461] width 21 height 21
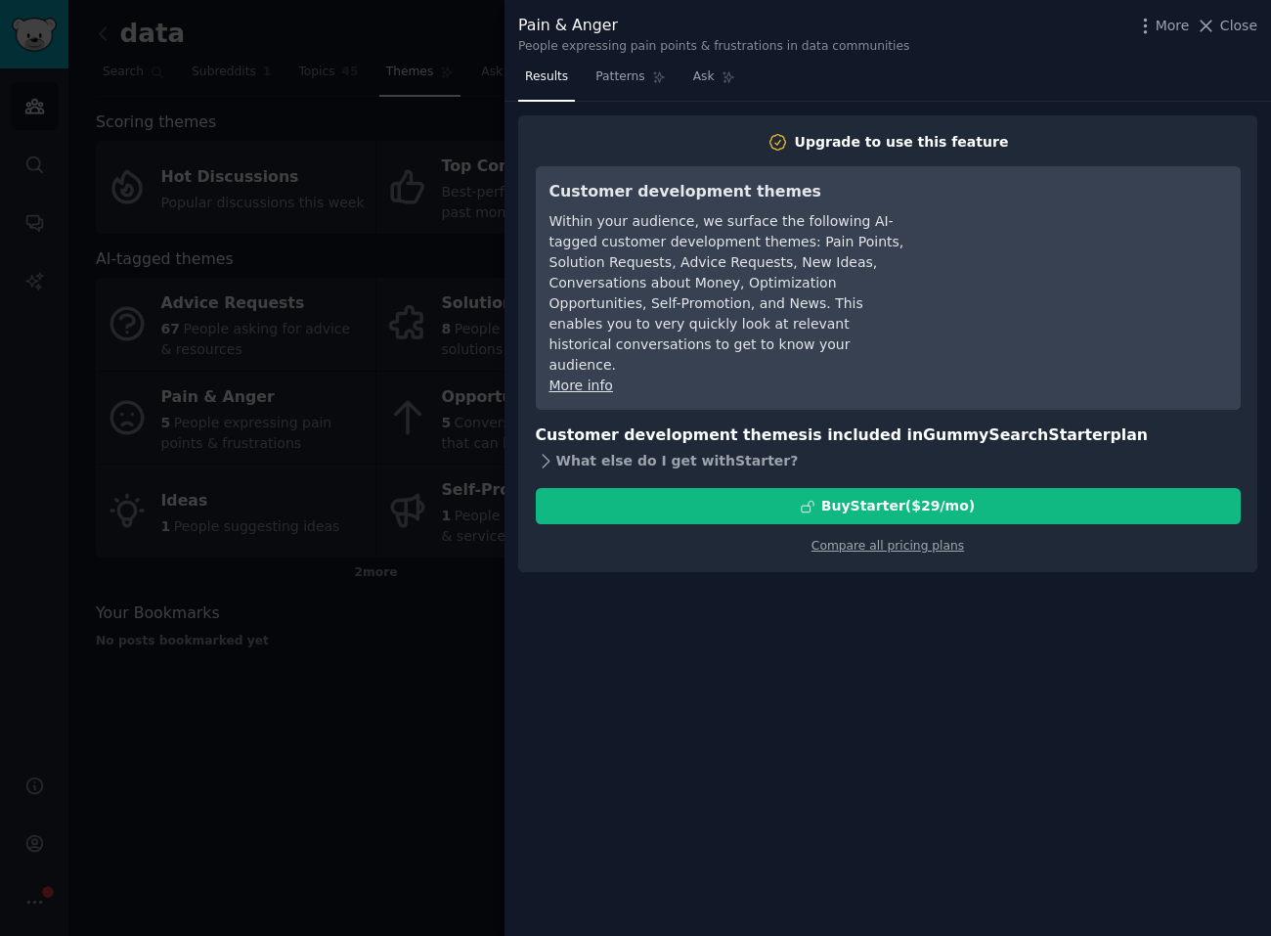
click at [554, 451] on icon at bounding box center [546, 461] width 21 height 21
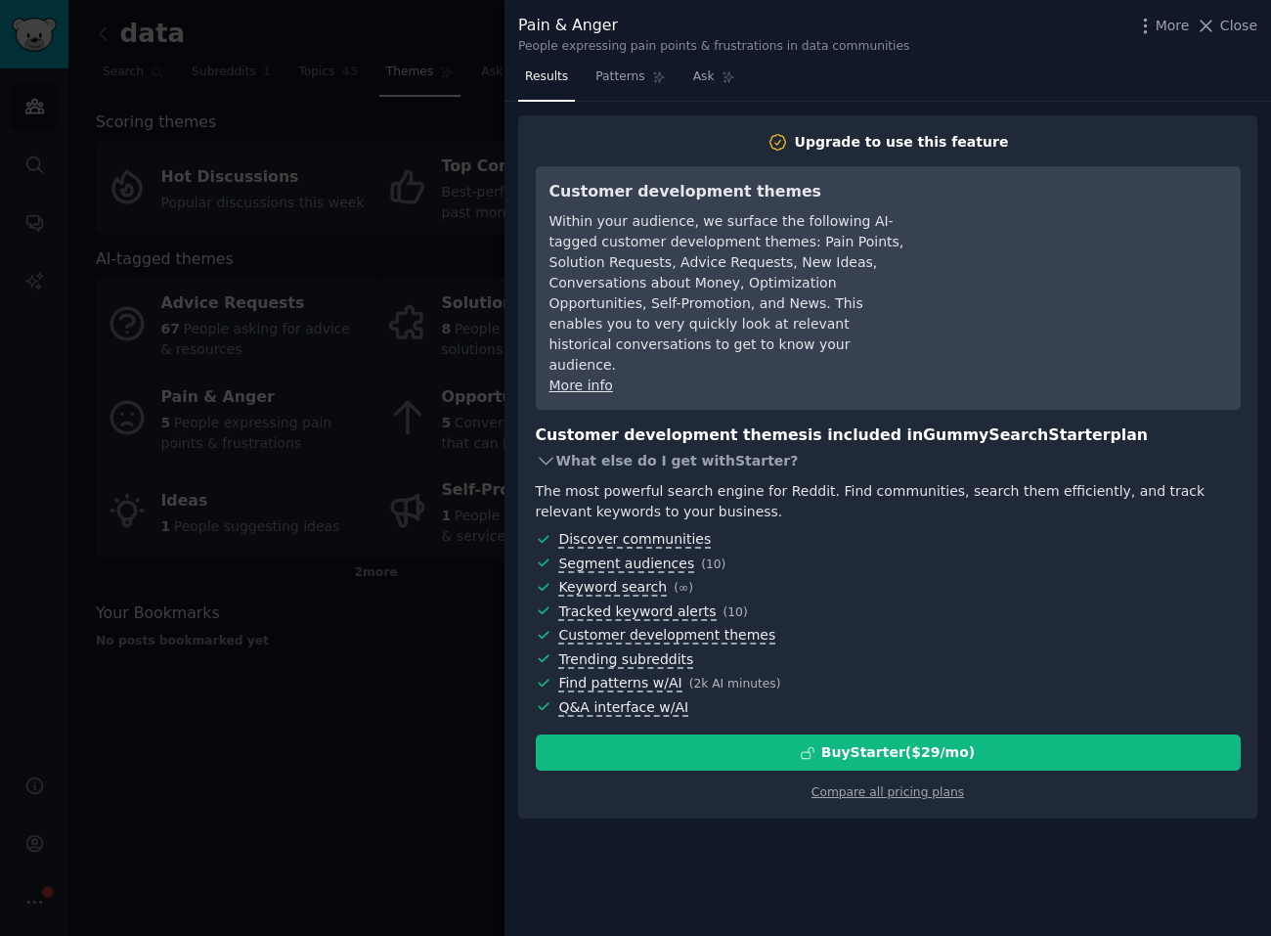
click at [551, 451] on icon at bounding box center [546, 461] width 21 height 21
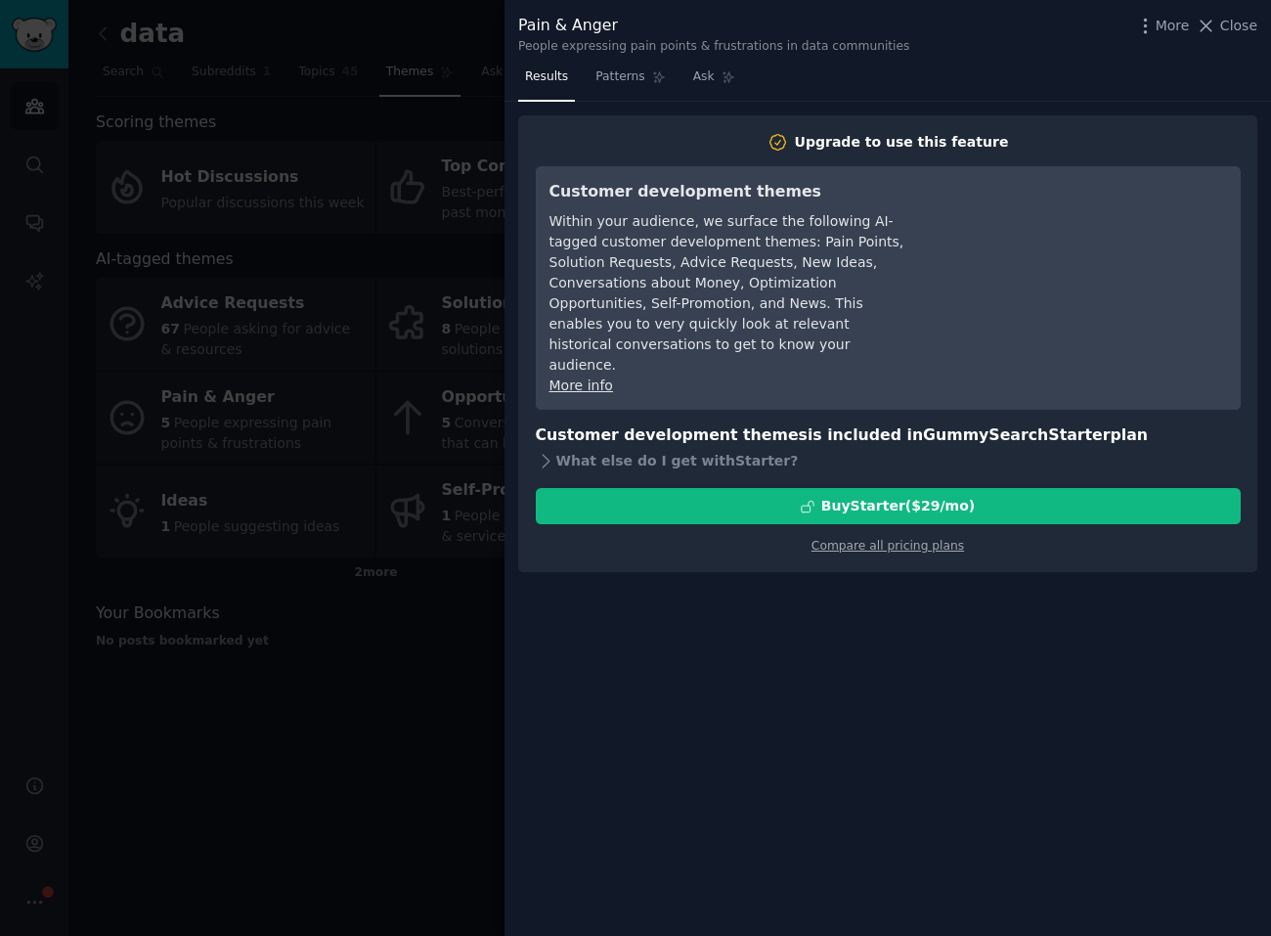
click at [436, 411] on div at bounding box center [635, 468] width 1271 height 936
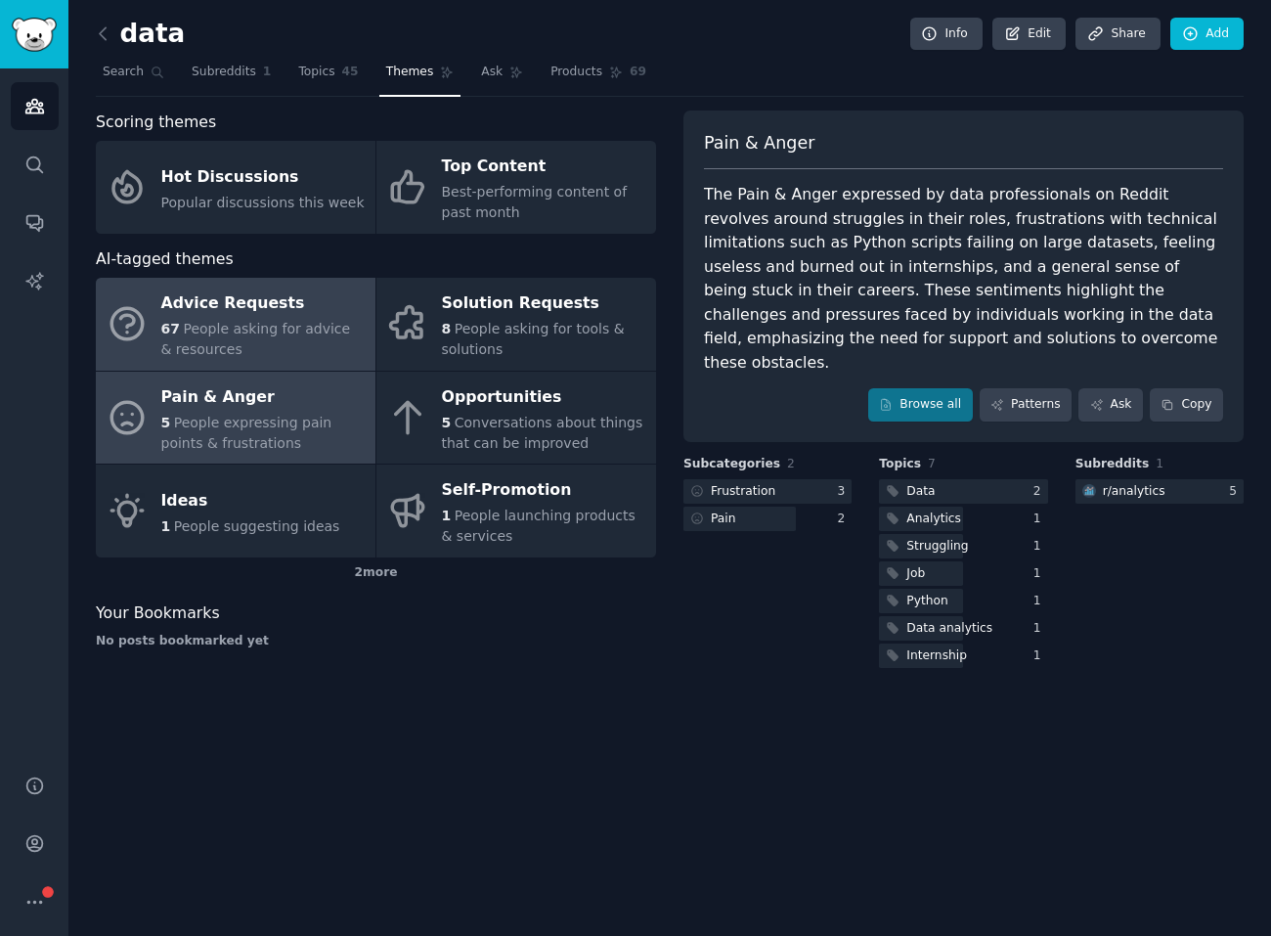
click at [248, 334] on span "People asking for advice & resources" at bounding box center [256, 339] width 190 height 36
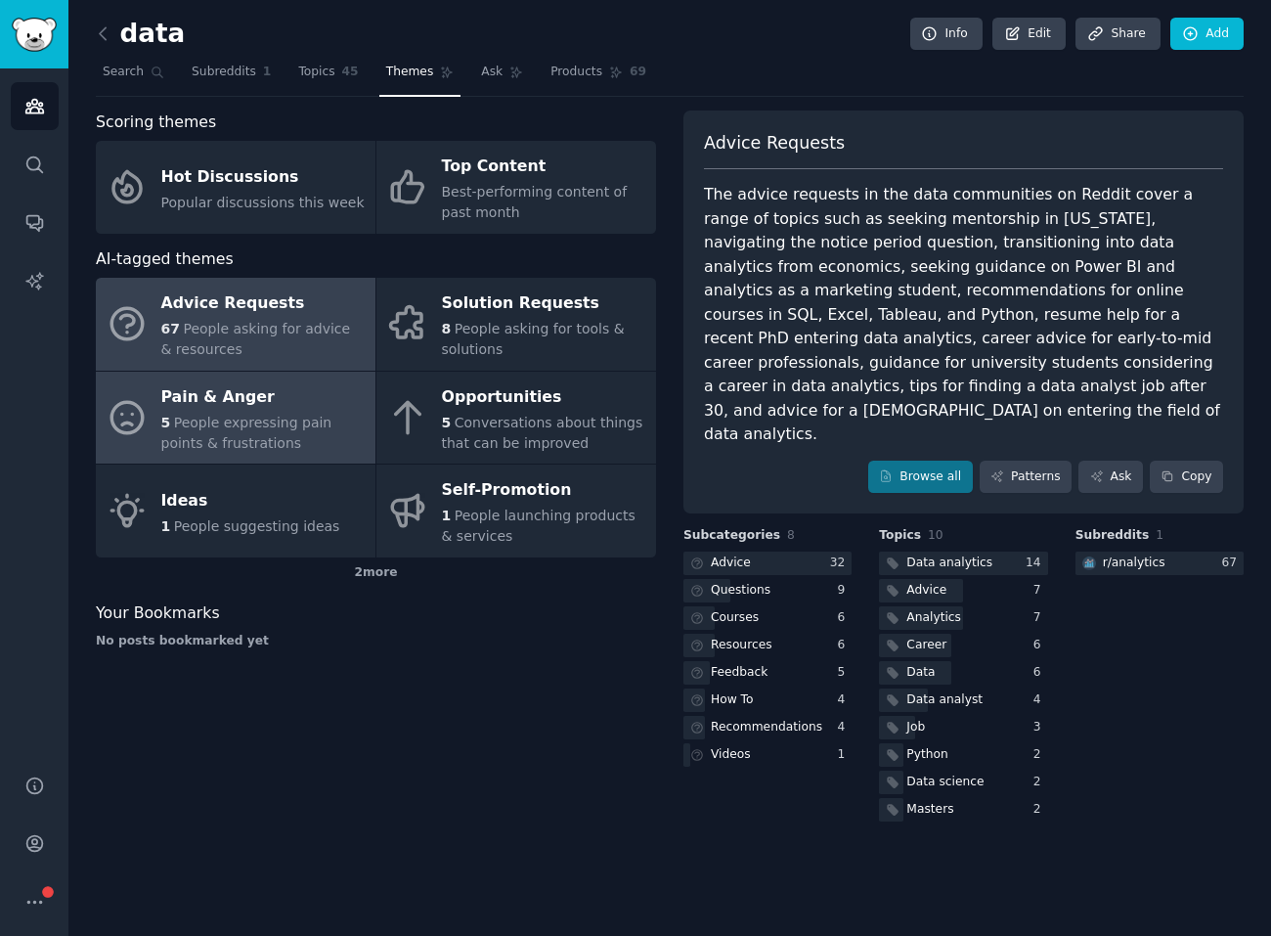
click at [290, 401] on div "Pain & Anger" at bounding box center [263, 396] width 204 height 31
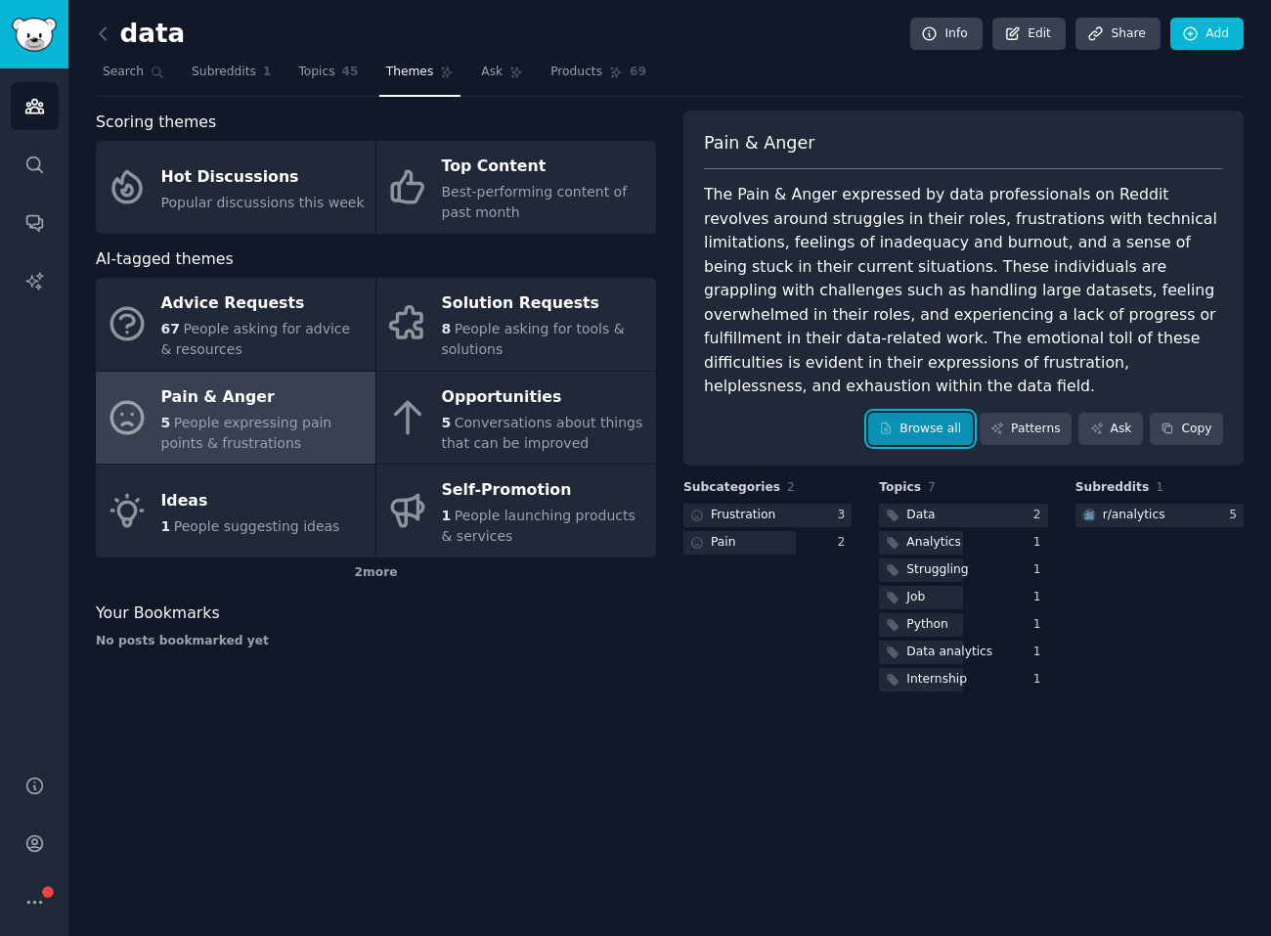
click at [948, 413] on link "Browse all" at bounding box center [920, 429] width 105 height 33
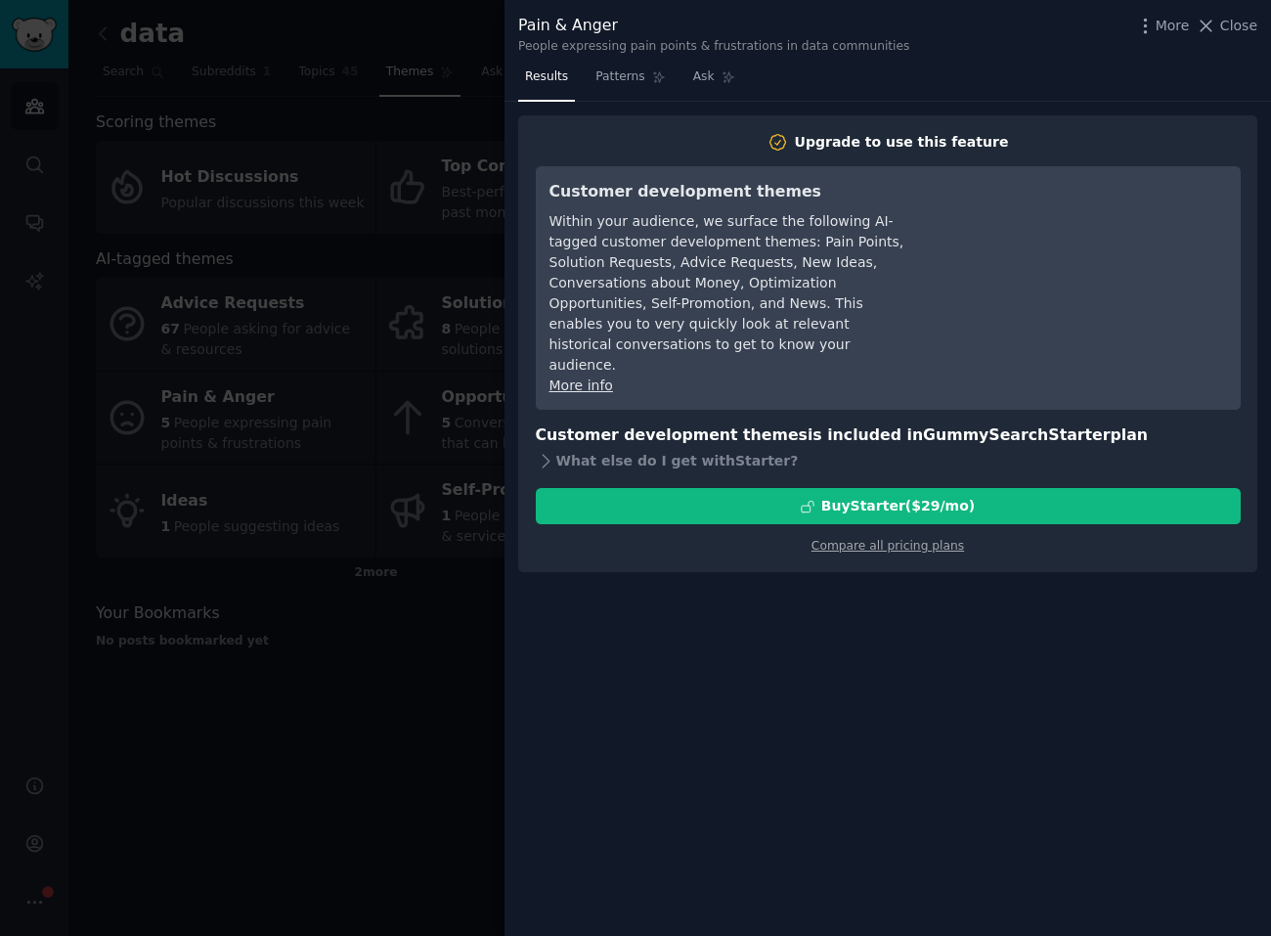
click at [435, 228] on div at bounding box center [635, 468] width 1271 height 936
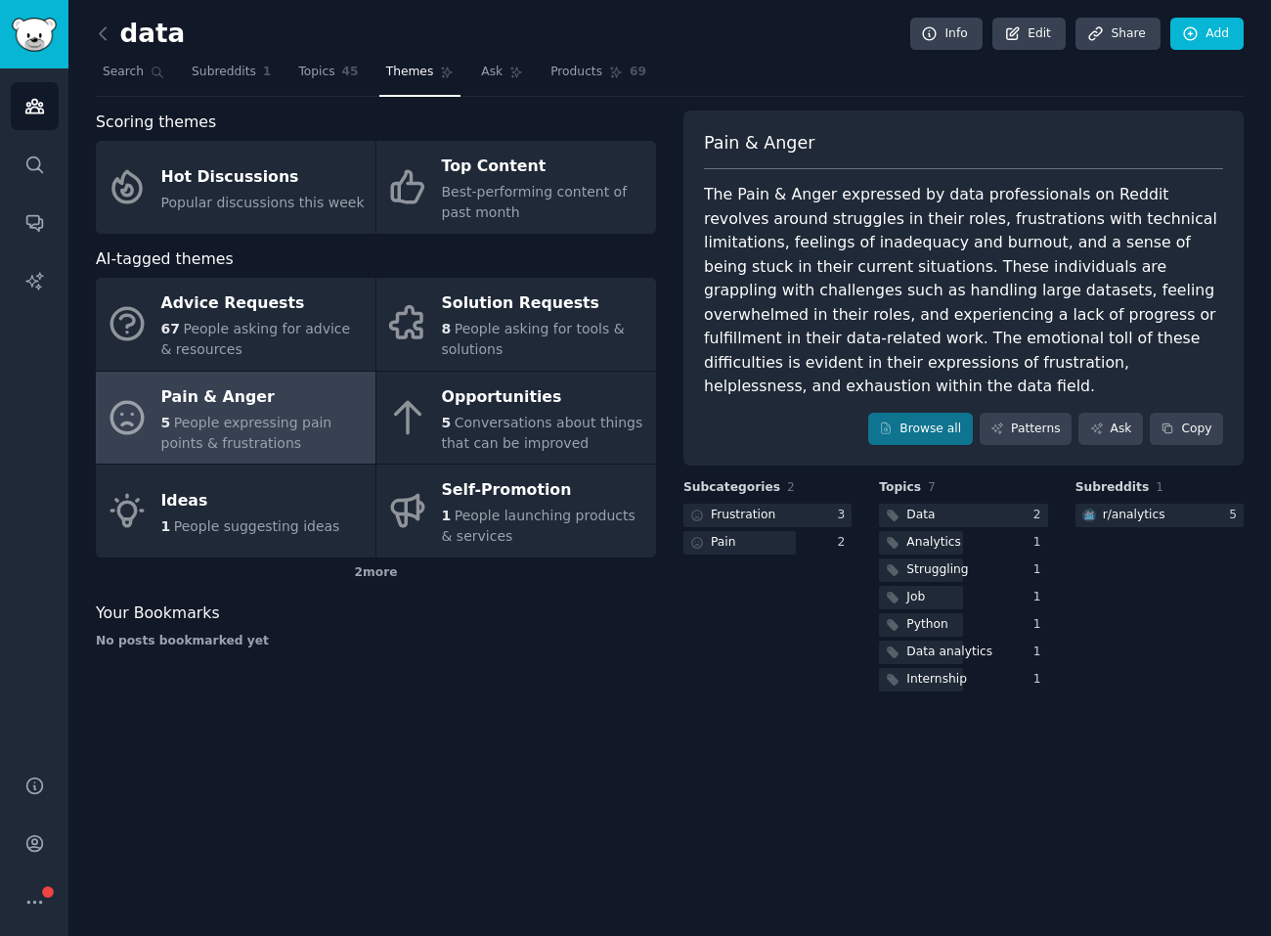
click at [809, 375] on div "Pain & Anger The Pain & Anger expressed by data professionals on Reddit revolve…" at bounding box center [963, 288] width 560 height 356
